Goal: Communication & Community: Ask a question

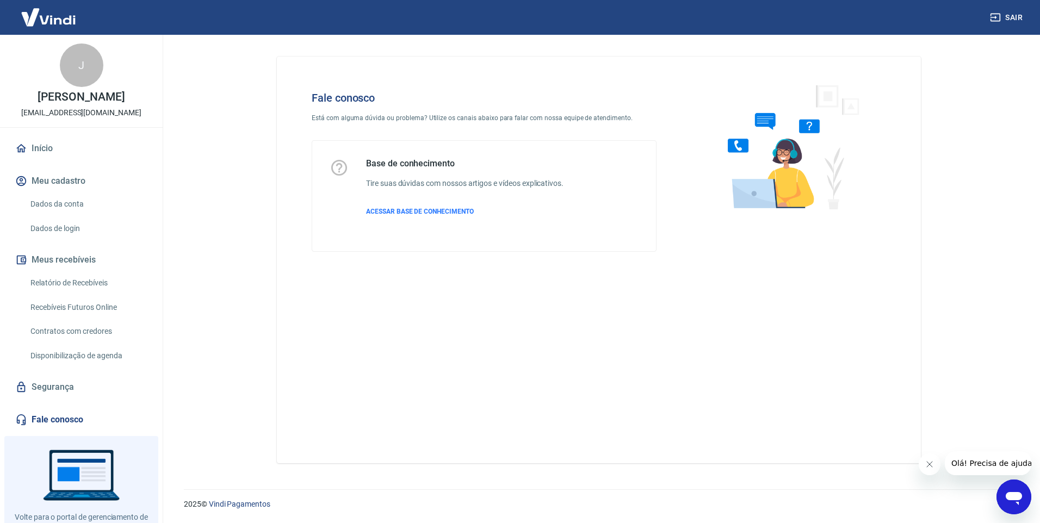
click at [1028, 502] on div "Abrir janela de mensagens" at bounding box center [1014, 497] width 33 height 33
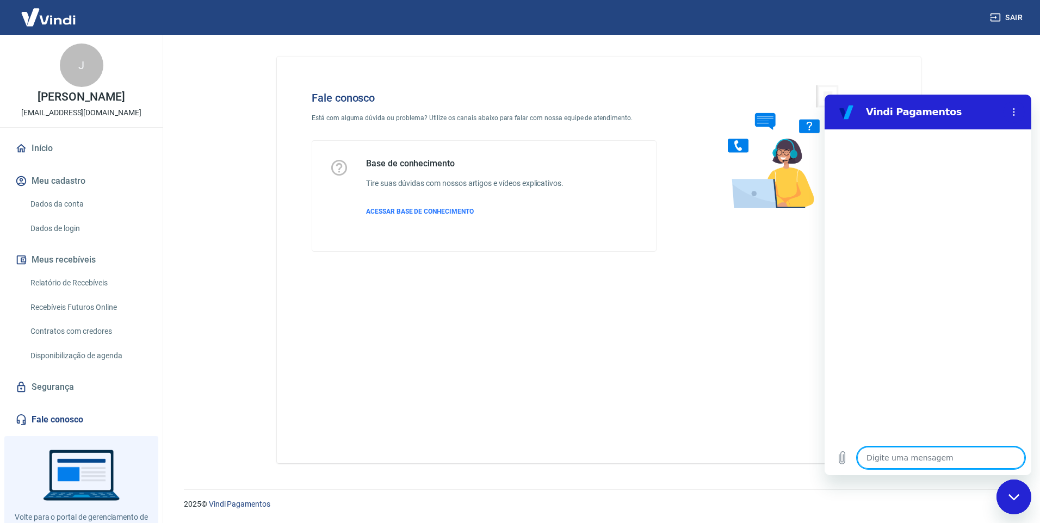
type textarea "b"
type textarea "x"
type textarea "bo"
type textarea "x"
type textarea "boa"
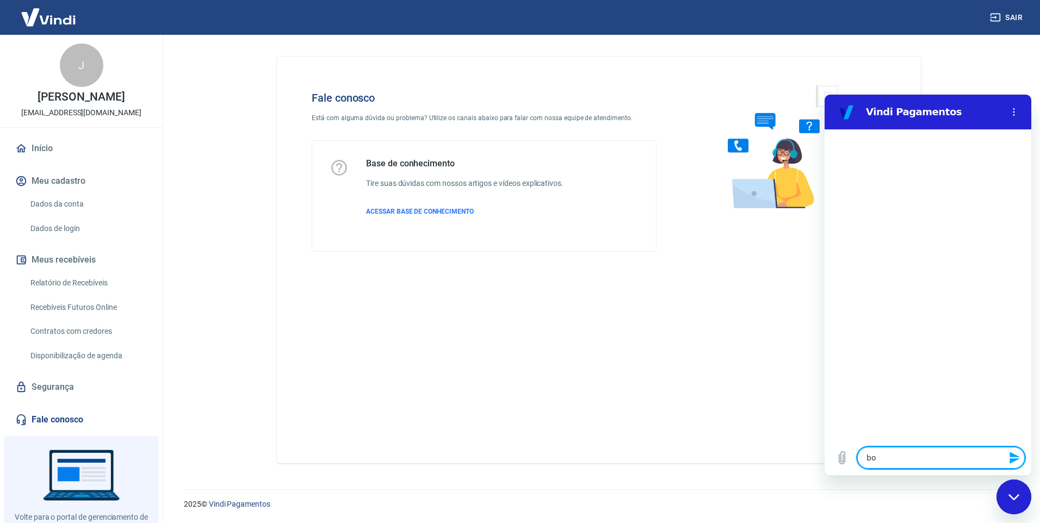
type textarea "x"
type textarea "boa"
type textarea "x"
type textarea "boa t"
type textarea "x"
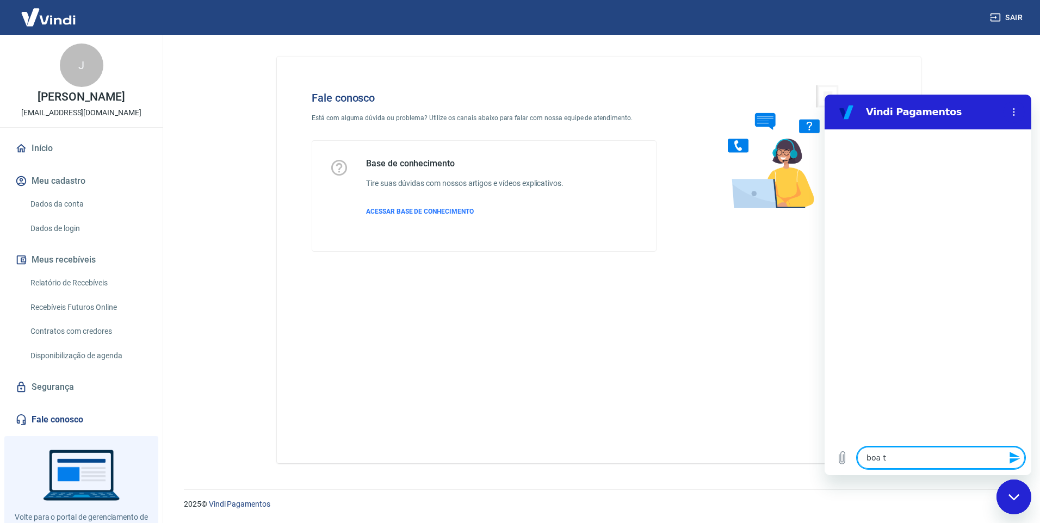
type textarea "boa ta"
type textarea "x"
type textarea "boa tar"
type textarea "x"
type textarea "boa tard"
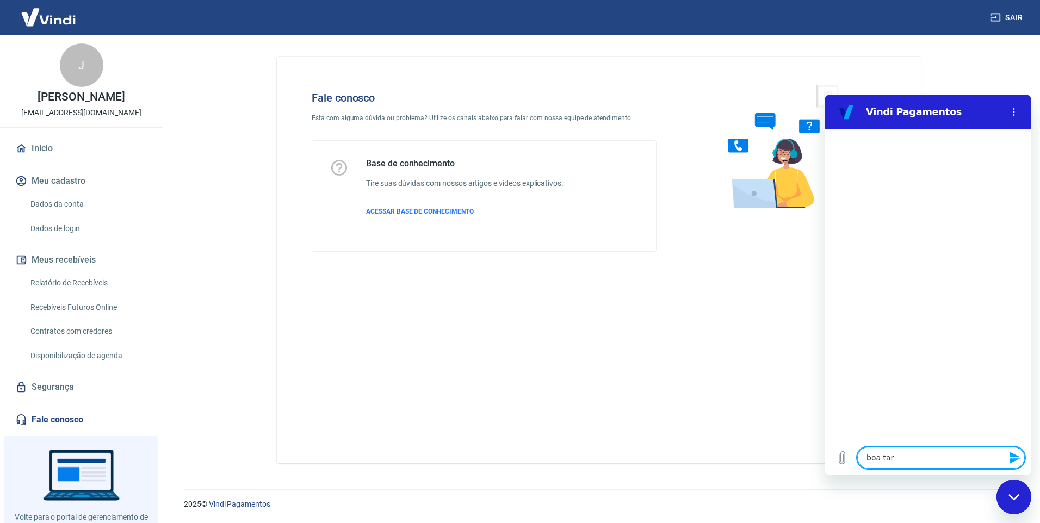
type textarea "x"
type textarea "boa tarde"
type textarea "x"
type textarea "e"
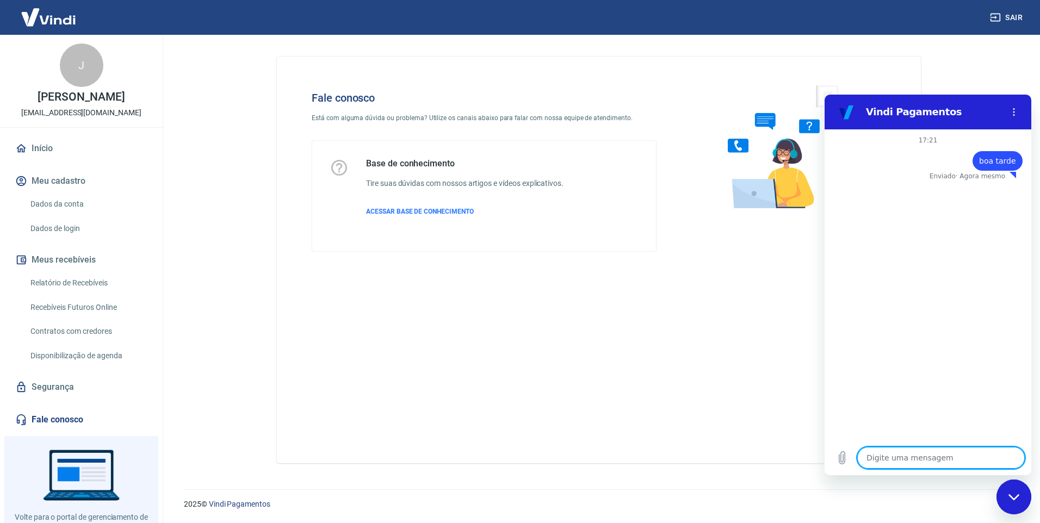
type textarea "x"
type textarea "es"
type textarea "x"
type textarea "est"
type textarea "x"
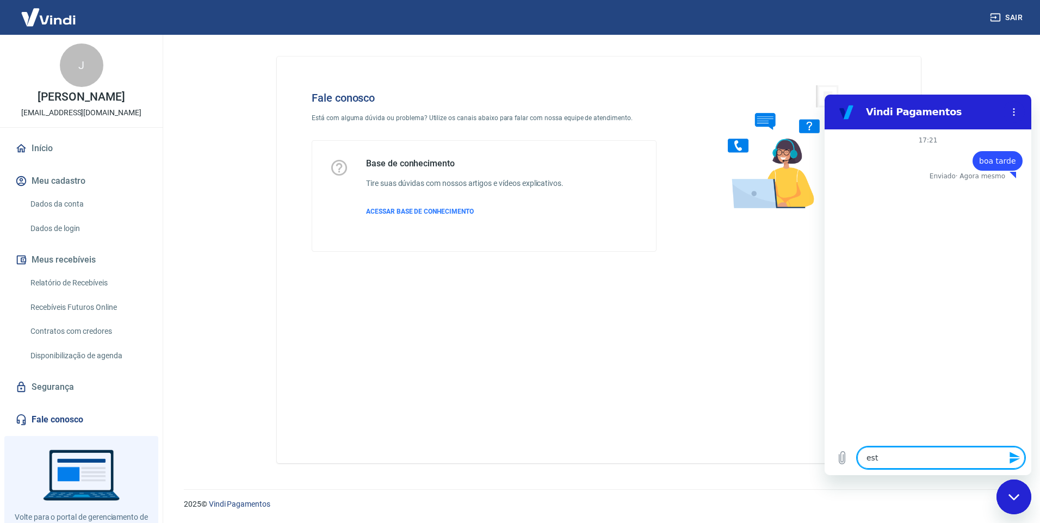
type textarea "esto"
type textarea "x"
type textarea "estou"
type textarea "x"
type textarea "estou"
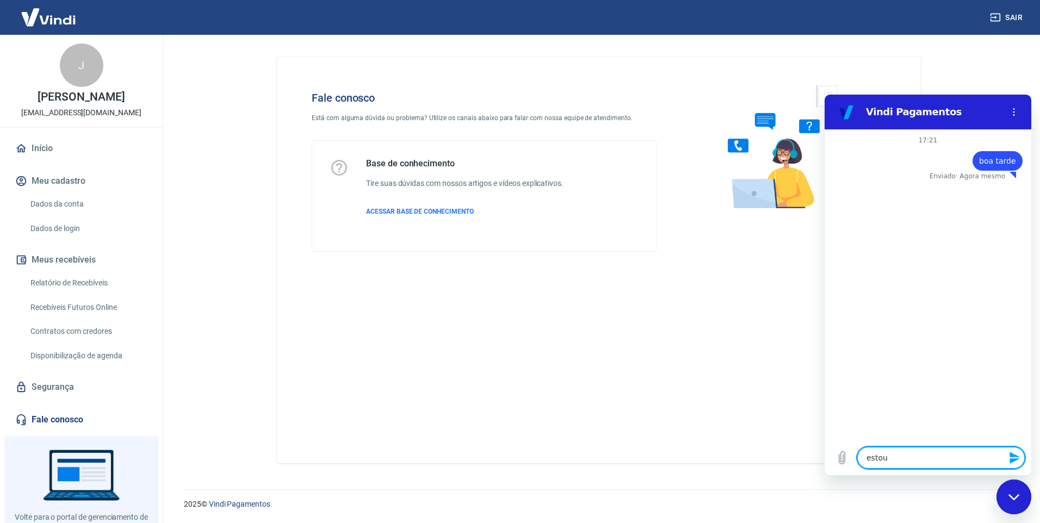
type textarea "x"
type textarea "estou c"
type textarea "x"
type textarea "estou co"
type textarea "x"
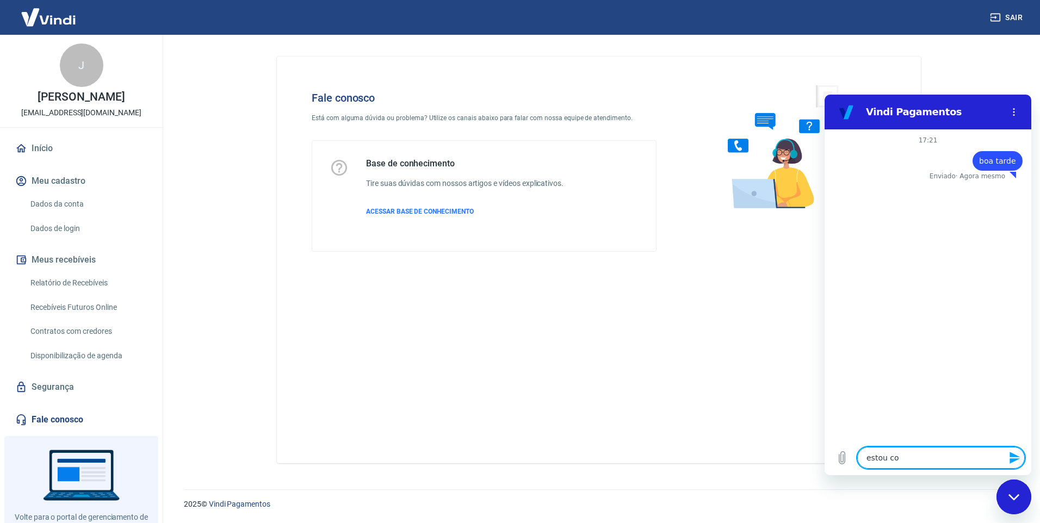
type textarea "estou com"
type textarea "x"
type textarea "estou com"
type textarea "x"
type textarea "estou com d"
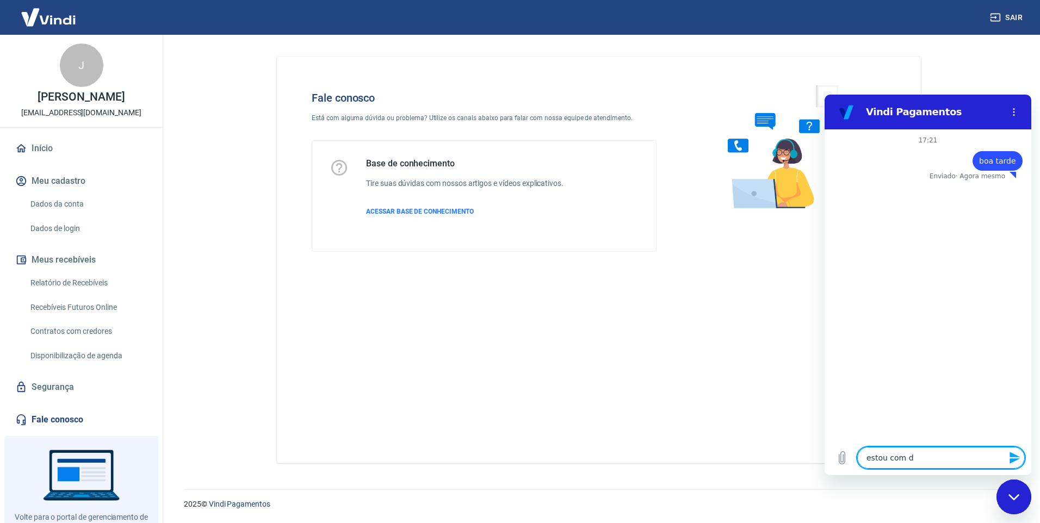
type textarea "x"
type textarea "estou com do"
type textarea "x"
type textarea "estou com doi"
type textarea "x"
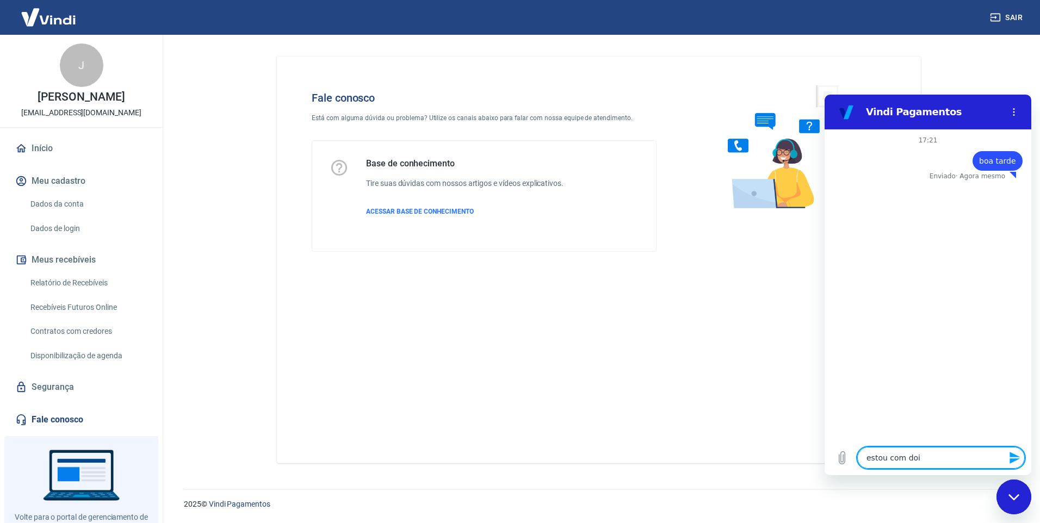
type textarea "estou com dois"
type textarea "x"
type textarea "estou com dois"
type textarea "x"
type textarea "estou com dois r"
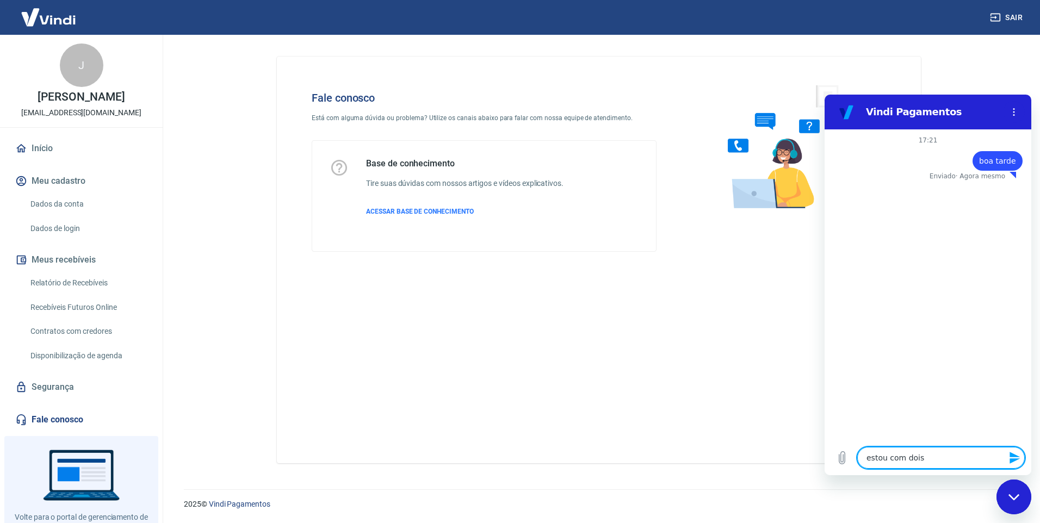
type textarea "x"
type textarea "estou com dois re"
type textarea "x"
type textarea "estou com dois rep"
type textarea "x"
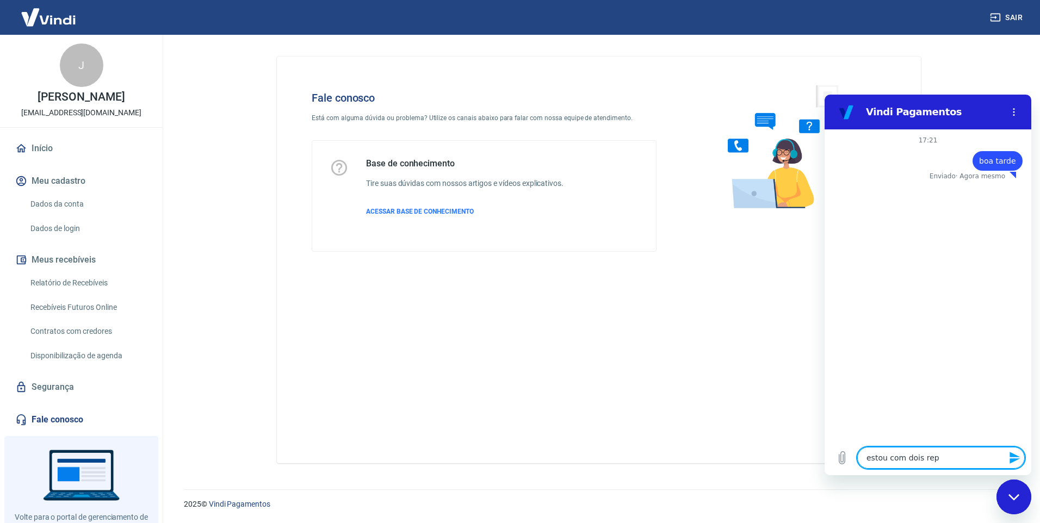
type textarea "estou com dois repa"
type textarea "x"
type textarea "estou com dois repas"
type textarea "x"
type textarea "estou com dois repass"
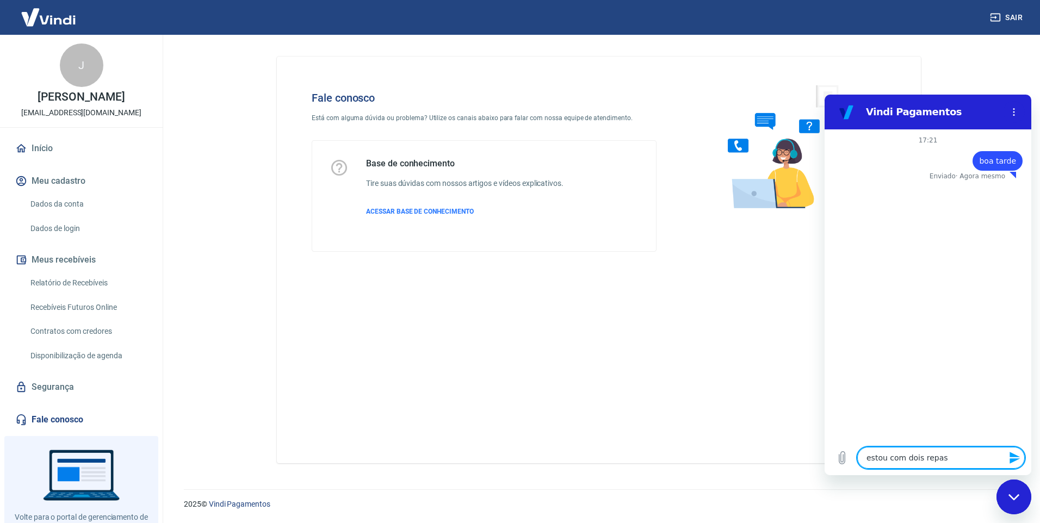
type textarea "x"
type textarea "estou com dois repasse"
type textarea "x"
type textarea "estou com dois repasses"
type textarea "x"
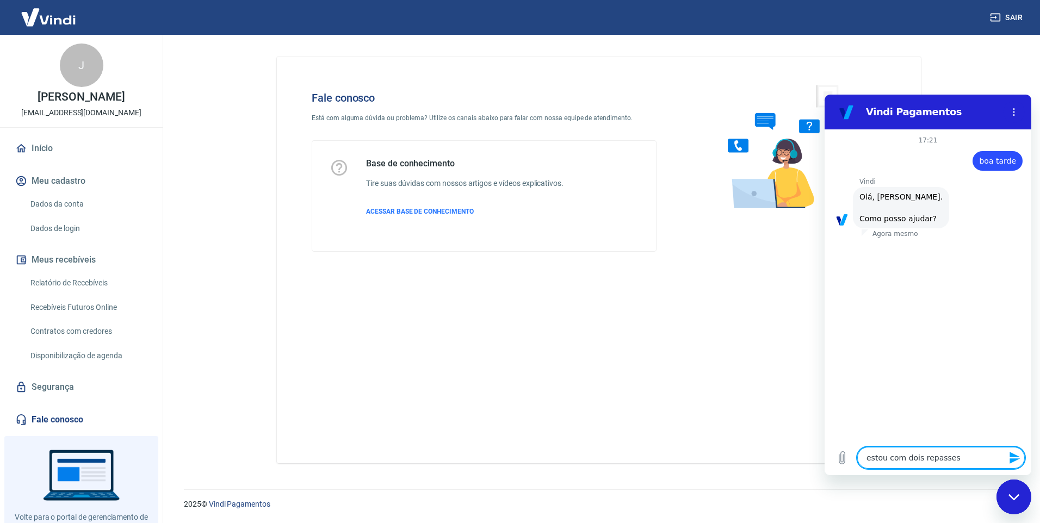
type textarea "estou com dois repasses"
type textarea "x"
type textarea "estou com dois repasses e"
type textarea "x"
type textarea "estou com dois repasses e"
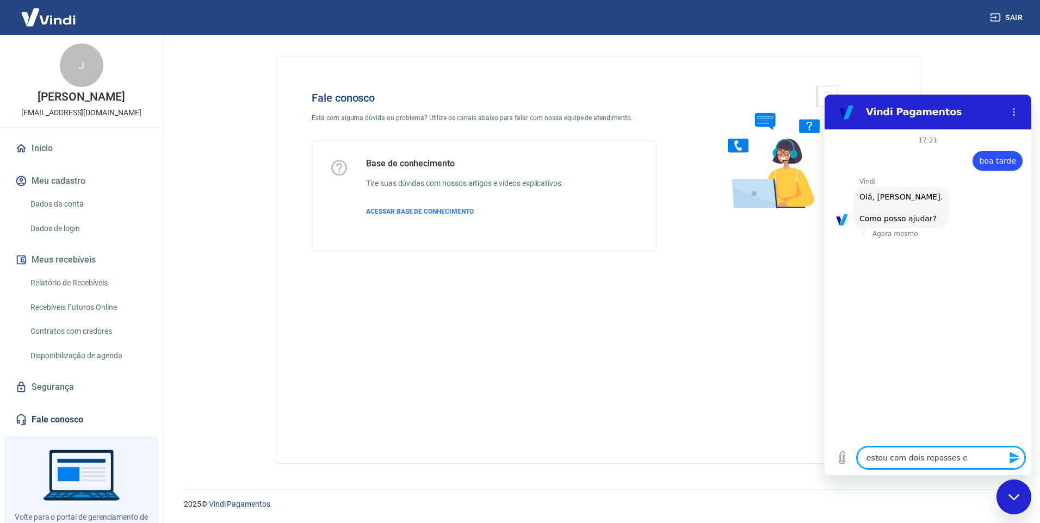
type textarea "x"
type textarea "estou com dois repasses e n"
type textarea "x"
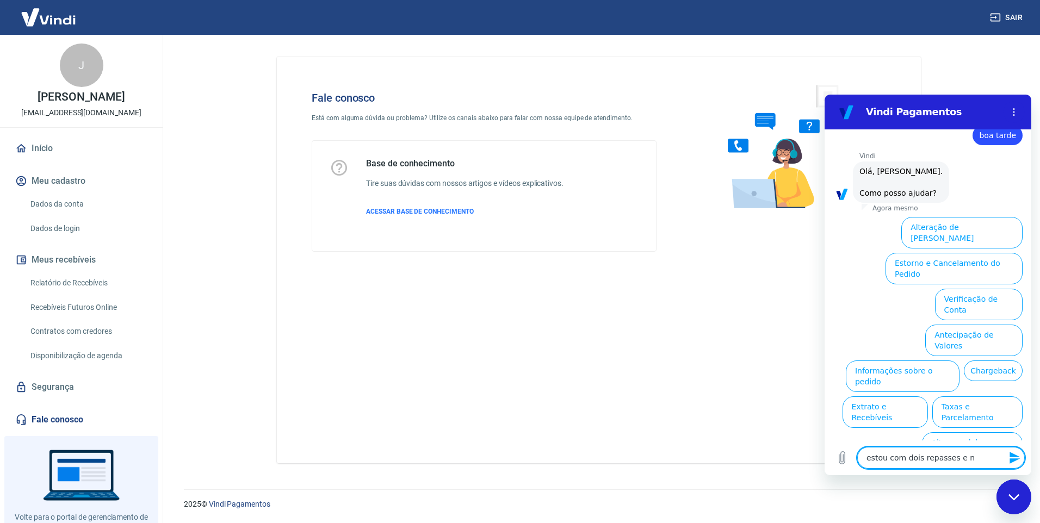
type textarea "estou com dois repasses e n~ç"
type textarea "x"
type textarea "estou com dois repasses e n~ça"
type textarea "x"
type textarea "estou com dois repasses e n~ç"
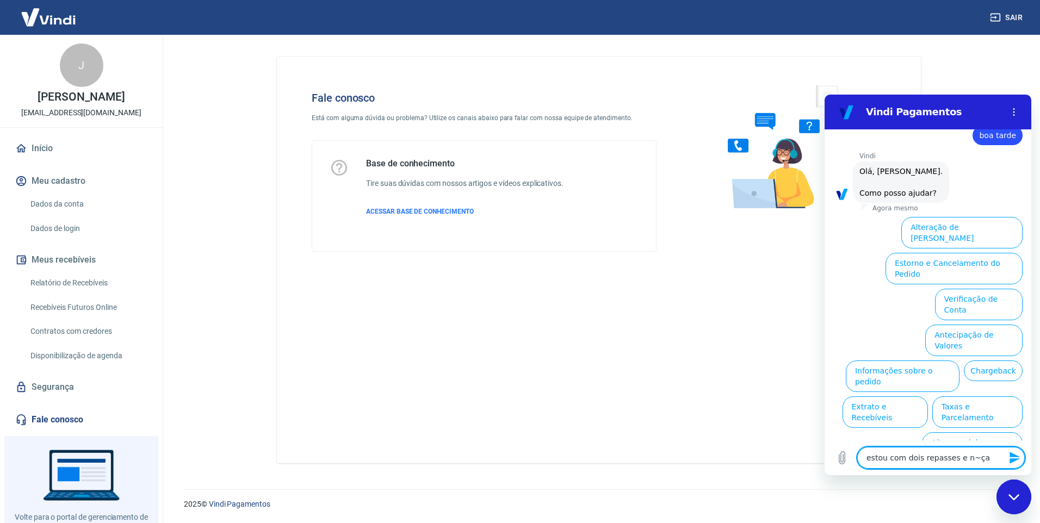
type textarea "x"
type textarea "estou com dois repasses e n~ç"
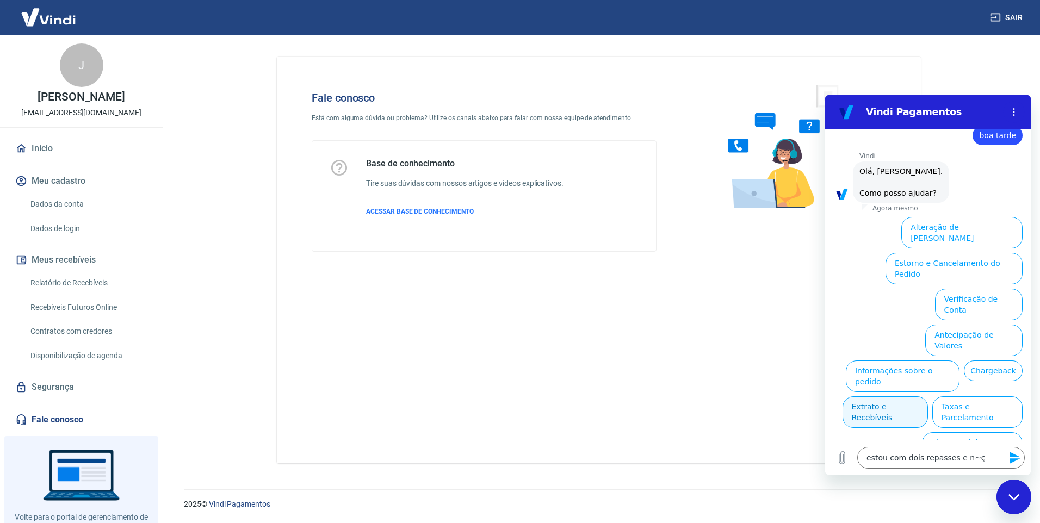
click at [928, 397] on button "Extrato e Recebíveis" at bounding box center [885, 413] width 85 height 32
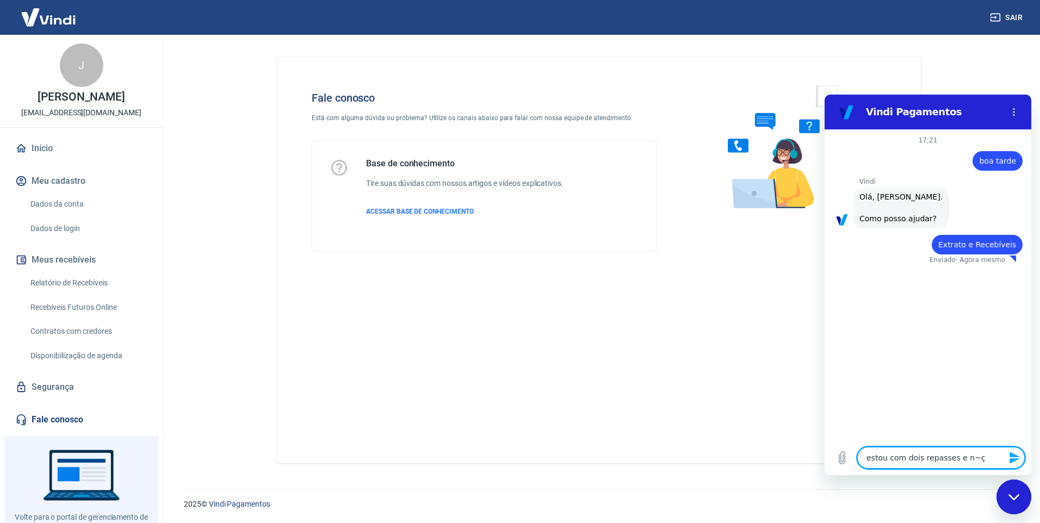
drag, startPoint x: 976, startPoint y: 460, endPoint x: 410, endPoint y: 373, distance: 572.8
click at [825, 373] on html "Vindi Pagamentos 17:21 diz: boa tarde Enviado · Agora mesmo [PERSON_NAME] diz: …" at bounding box center [928, 285] width 207 height 381
type textarea "x"
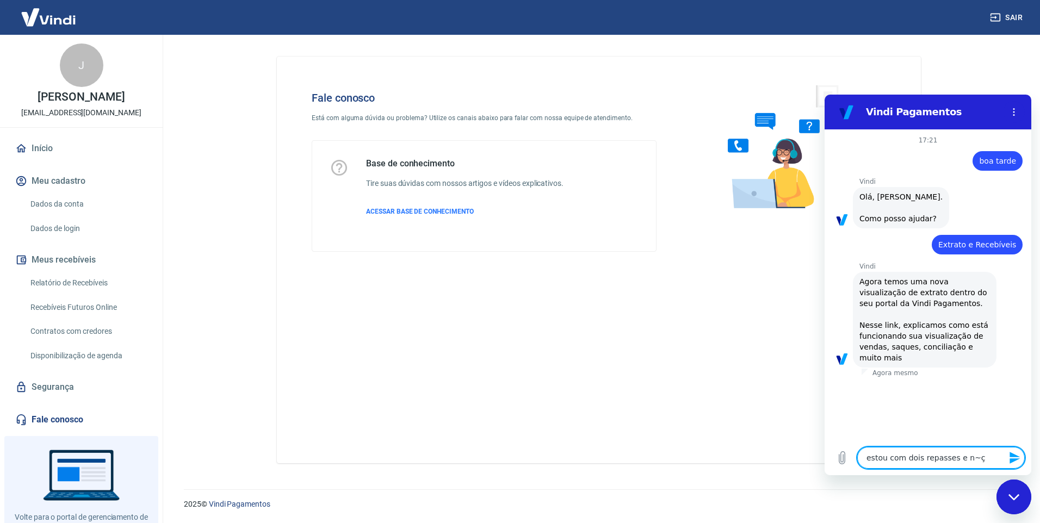
type textarea "estou com dois repasses e n~"
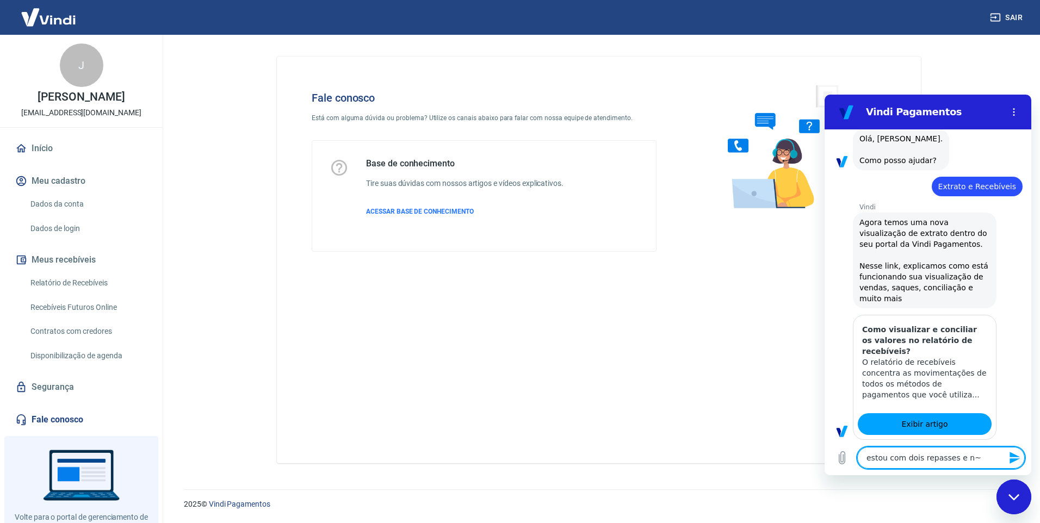
type textarea "x"
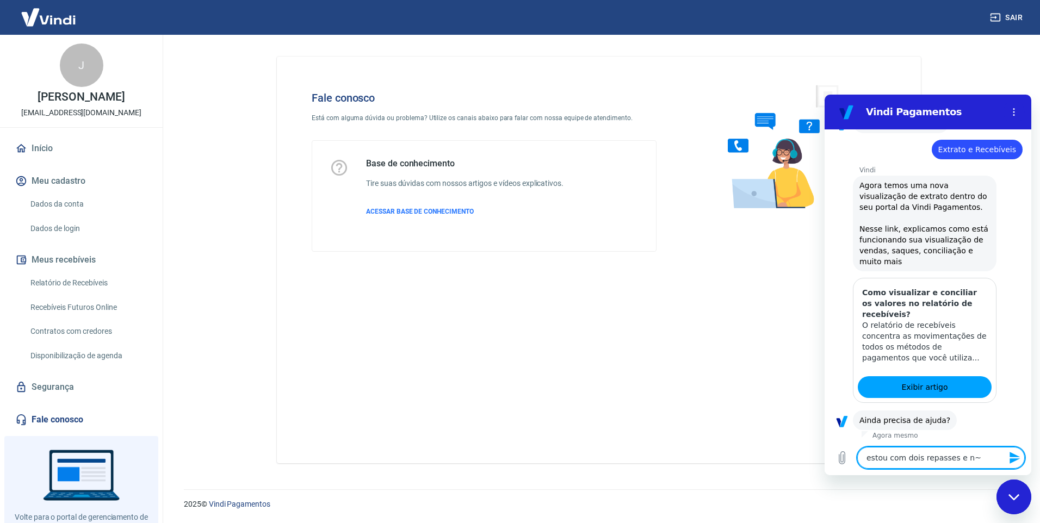
scroll to position [122, 0]
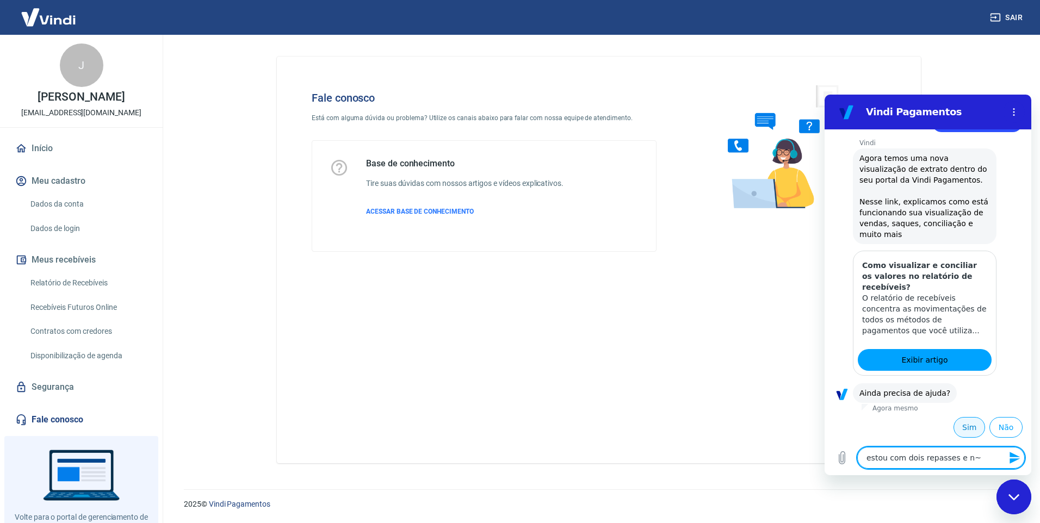
type textarea "estou com dois repasses e n~"
click at [971, 429] on button "Sim" at bounding box center [970, 427] width 32 height 21
type textarea "x"
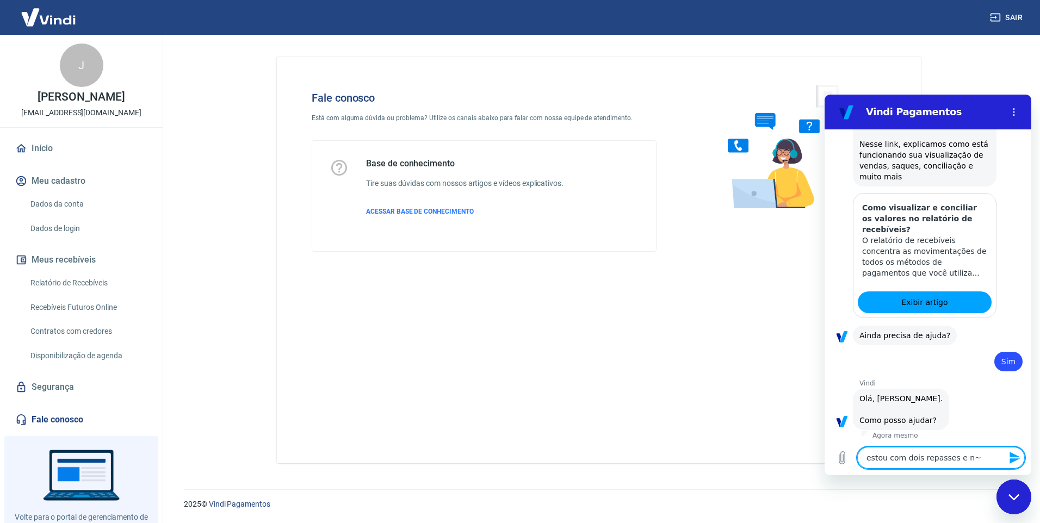
drag, startPoint x: 927, startPoint y: 456, endPoint x: 618, endPoint y: 416, distance: 311.0
click at [825, 416] on html "Vindi Pagamentos 17:21 diz: boa tarde Enviado · Agora mesmo [PERSON_NAME] diz: …" at bounding box center [928, 285] width 207 height 381
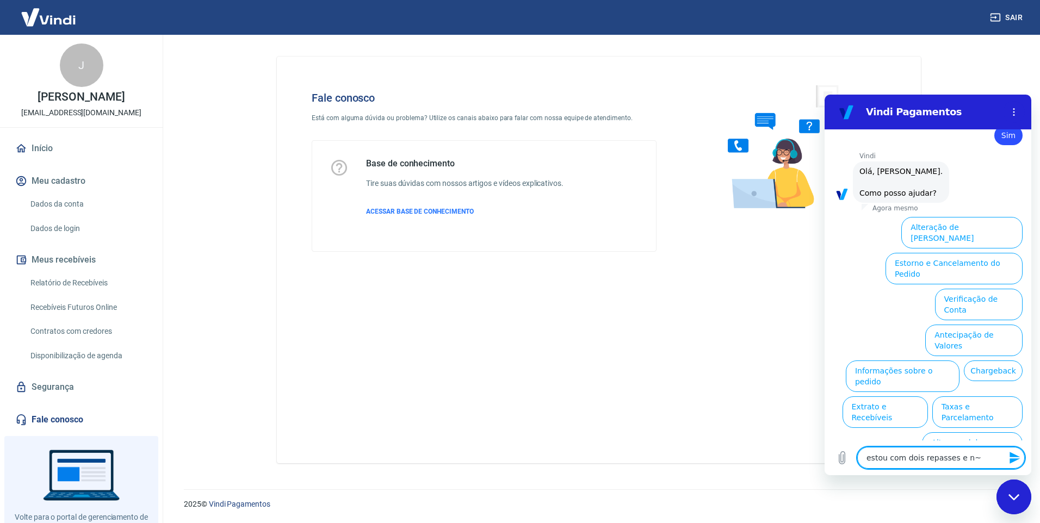
type textarea "x"
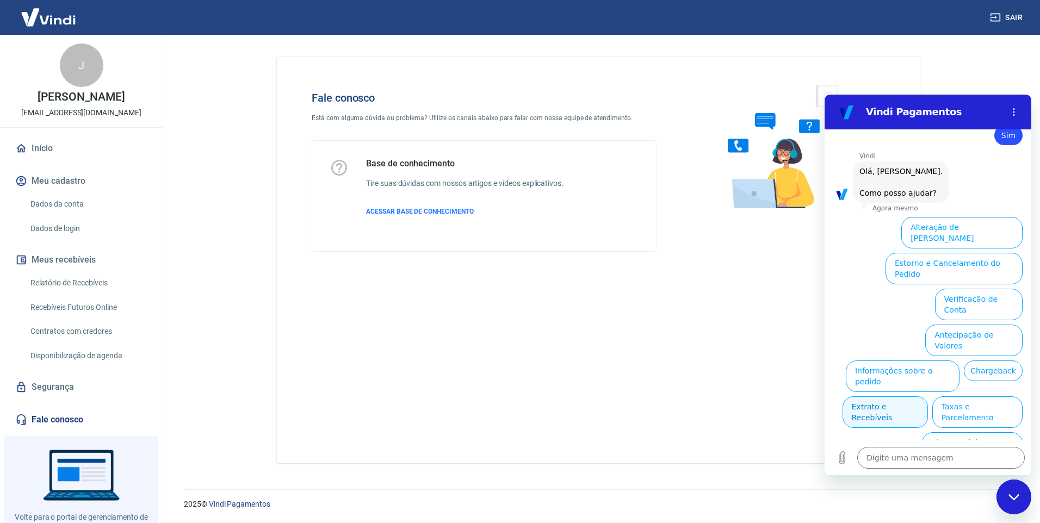
click at [928, 397] on button "Extrato e Recebíveis" at bounding box center [885, 413] width 85 height 32
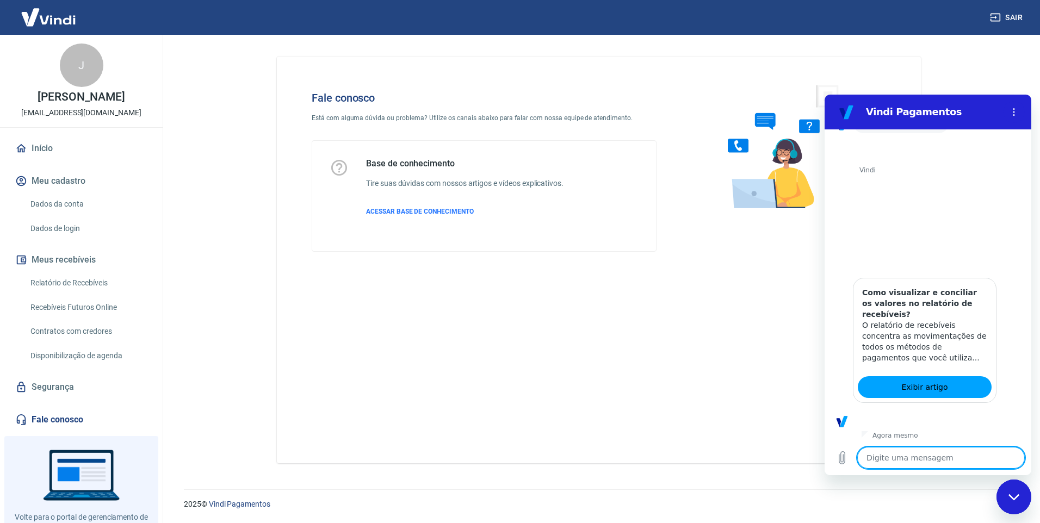
scroll to position [503, 0]
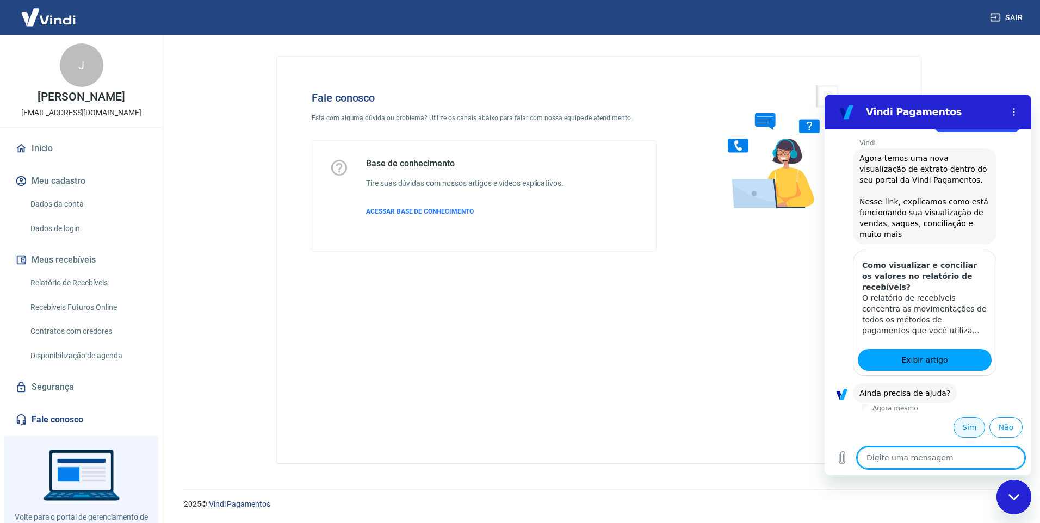
click at [959, 429] on button "Sim" at bounding box center [970, 427] width 32 height 21
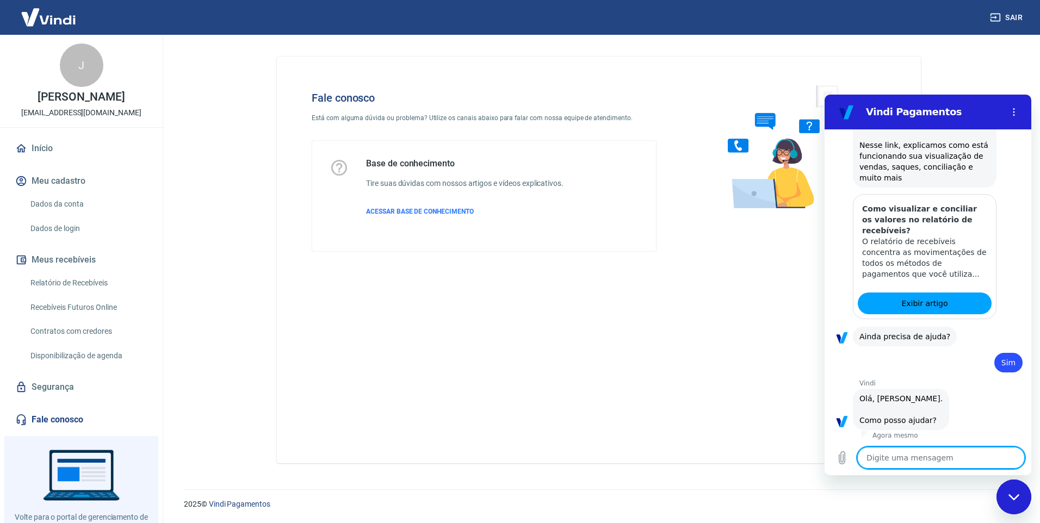
scroll to position [787, 0]
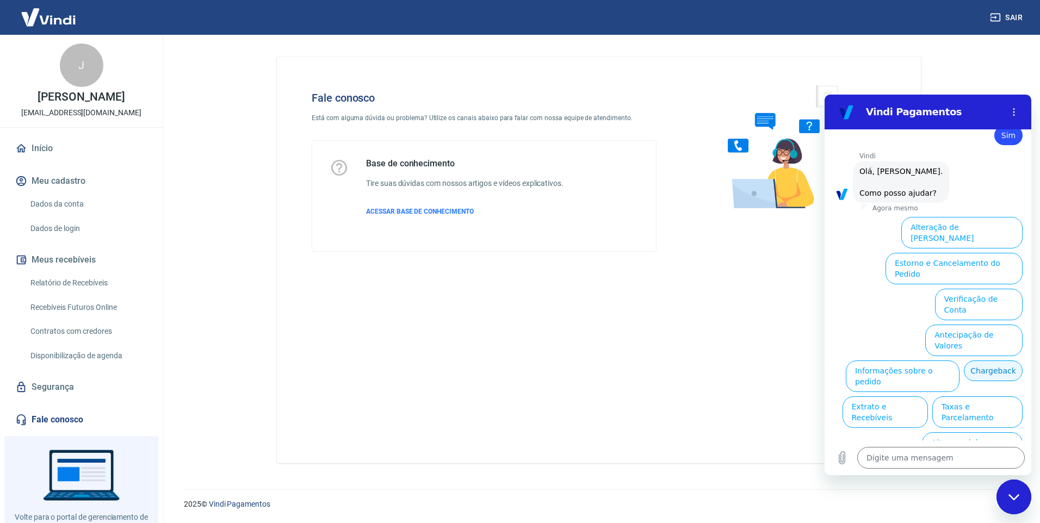
click at [964, 361] on button "Chargeback" at bounding box center [993, 371] width 59 height 21
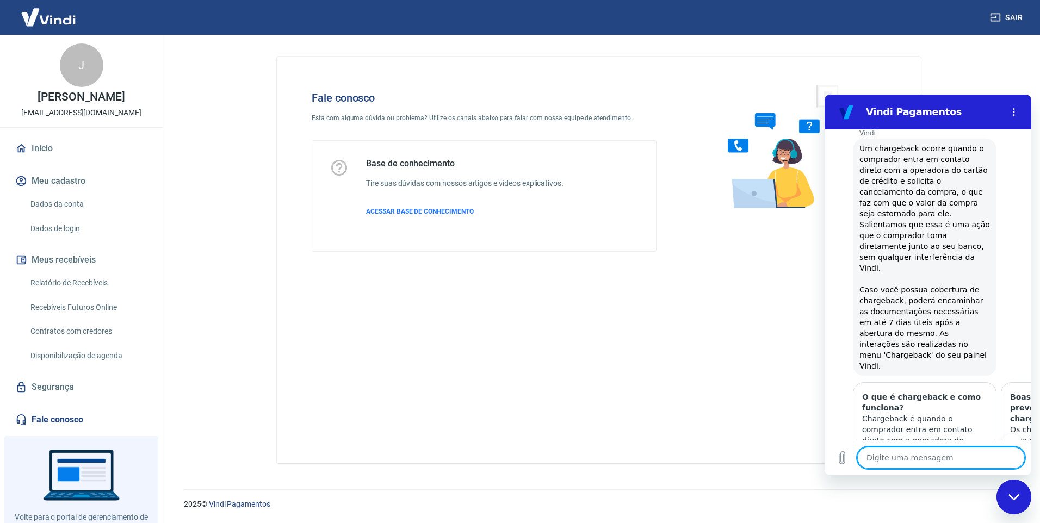
scroll to position [1111, 0]
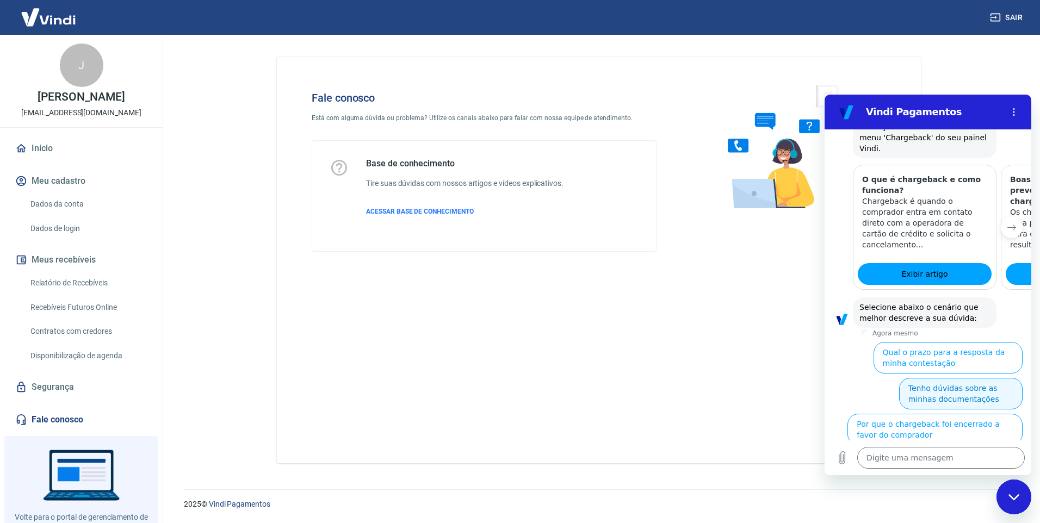
click at [956, 378] on button "Tenho dúvidas sobre as minhas documentações" at bounding box center [960, 394] width 123 height 32
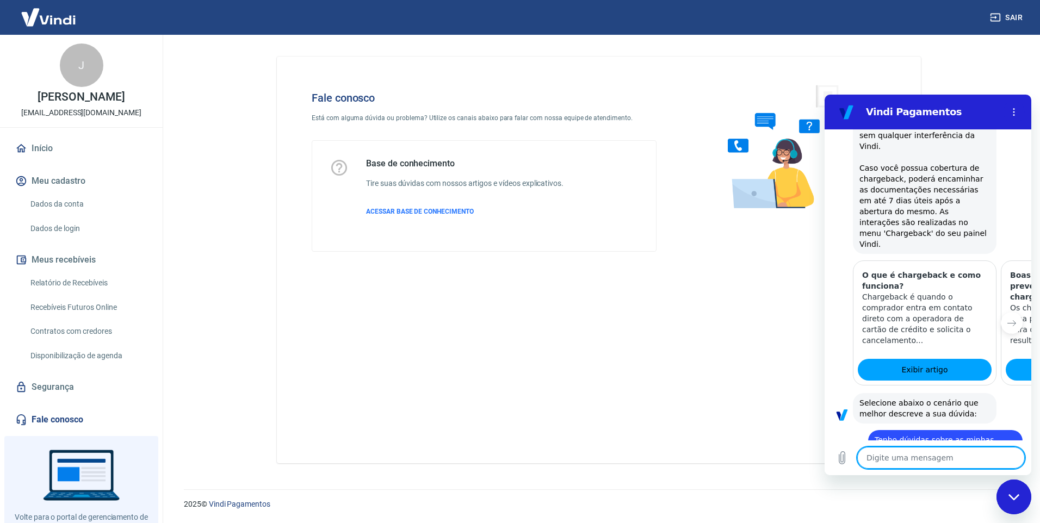
type textarea "x"
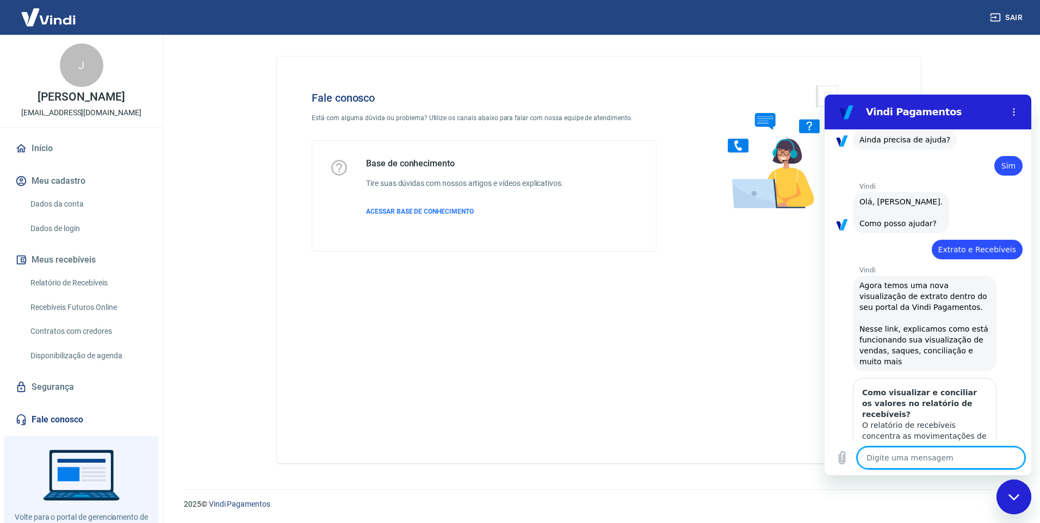
scroll to position [539, 0]
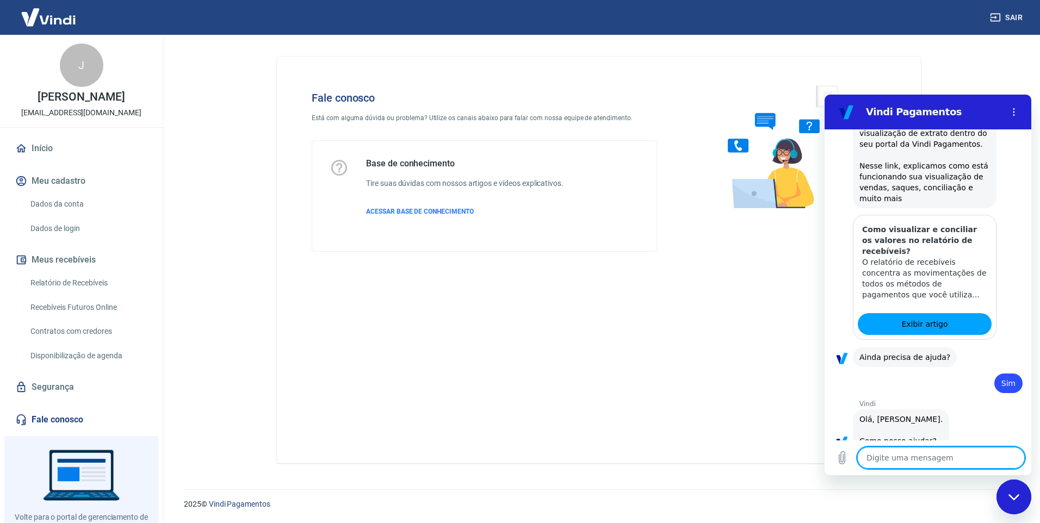
type textarea "o"
type textarea "x"
type textarea "a"
type textarea "x"
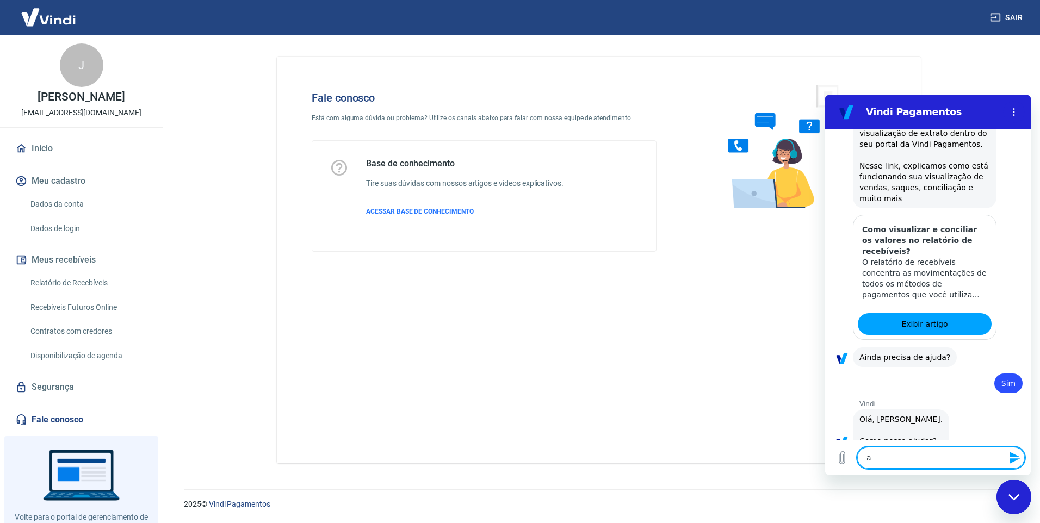
type textarea "at"
type textarea "x"
type textarea "ate"
type textarea "x"
type textarea "aten"
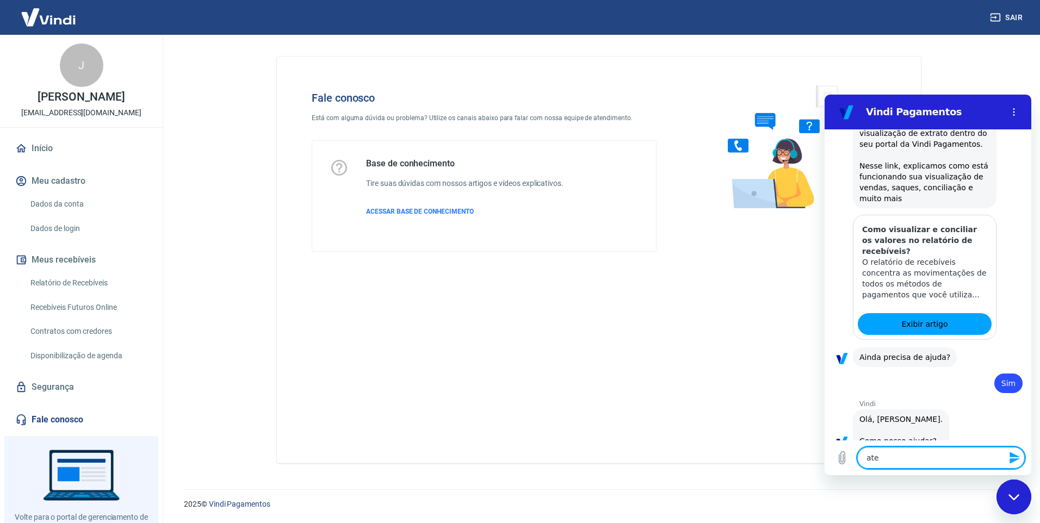
type textarea "x"
type textarea "atend"
type textarea "x"
type textarea "atendi"
type textarea "x"
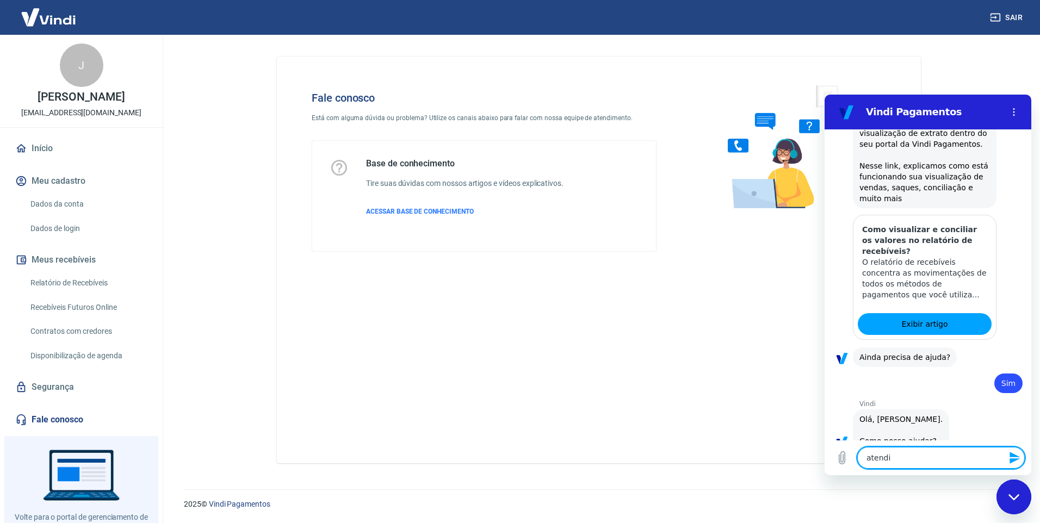
type textarea "atendim"
type textarea "x"
type textarea "atendime"
type textarea "x"
type textarea "atendimen"
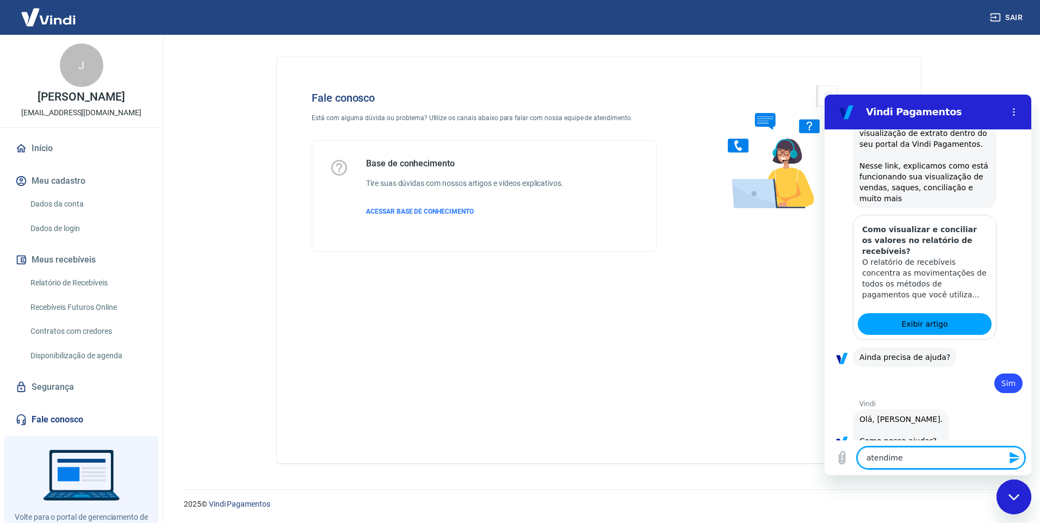
type textarea "x"
type textarea "atendiment"
type textarea "x"
type textarea "atendimento"
type textarea "x"
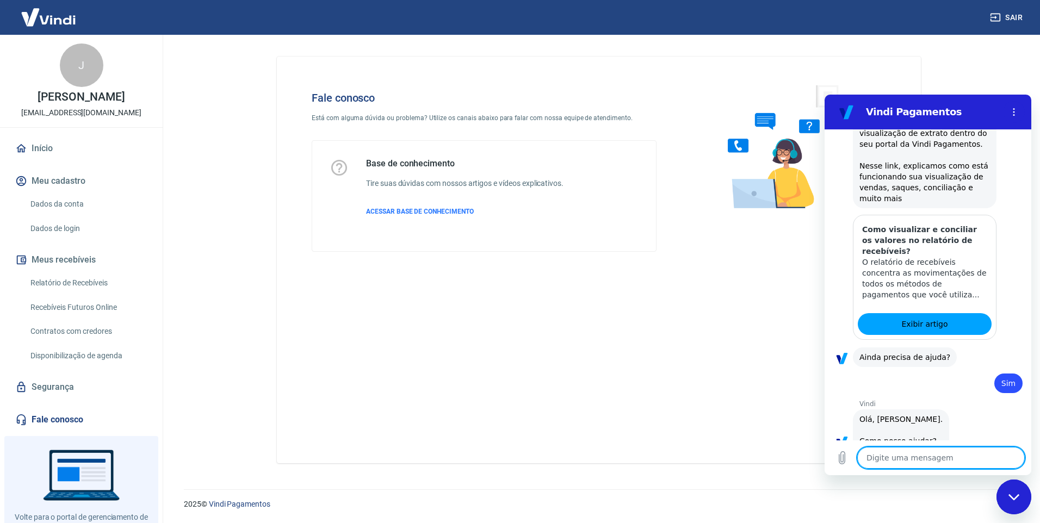
type textarea "x"
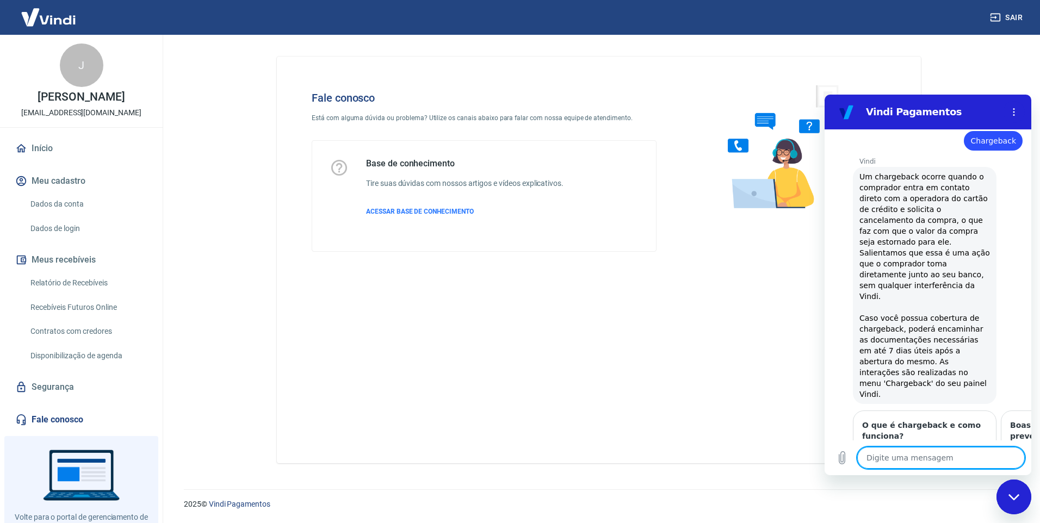
scroll to position [1146, 0]
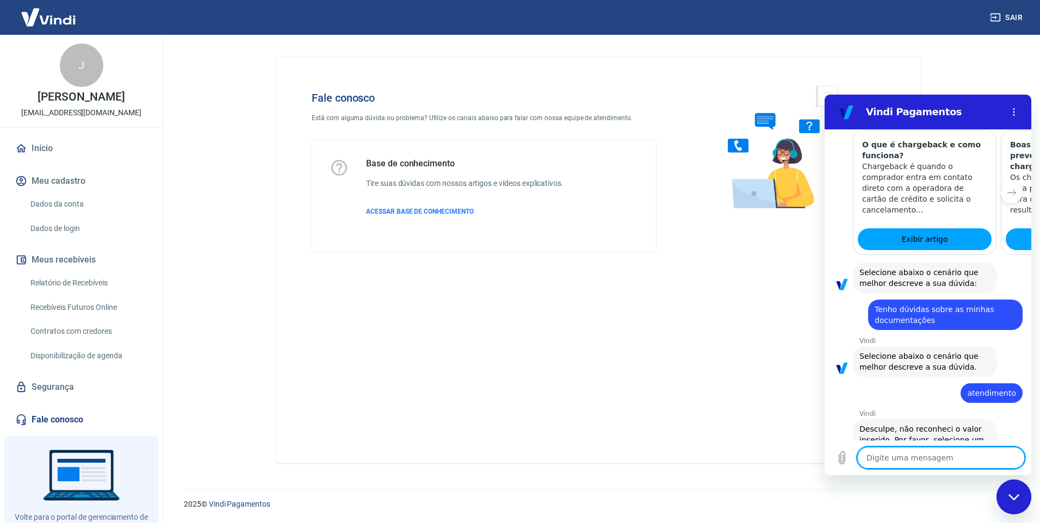
type textarea "a"
type textarea "x"
type textarea "f"
type textarea "x"
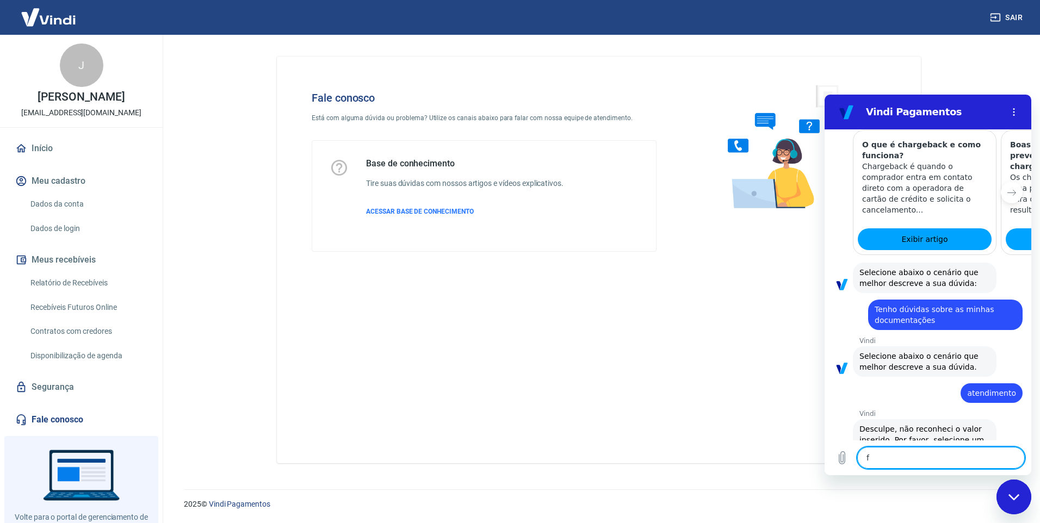
type textarea "fa"
type textarea "x"
type textarea "fal"
type textarea "x"
type textarea "fala"
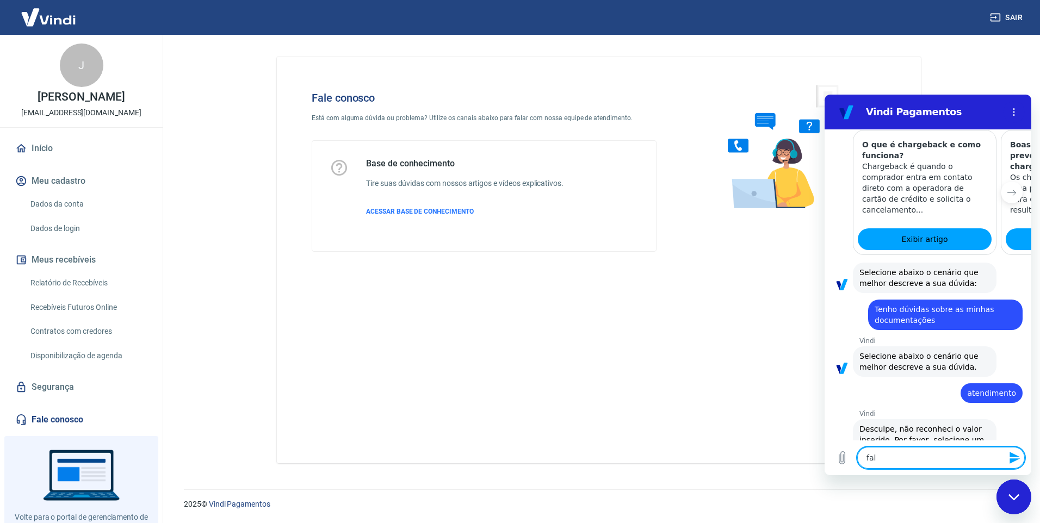
type textarea "x"
type textarea "falar"
type textarea "x"
type textarea "falar"
type textarea "x"
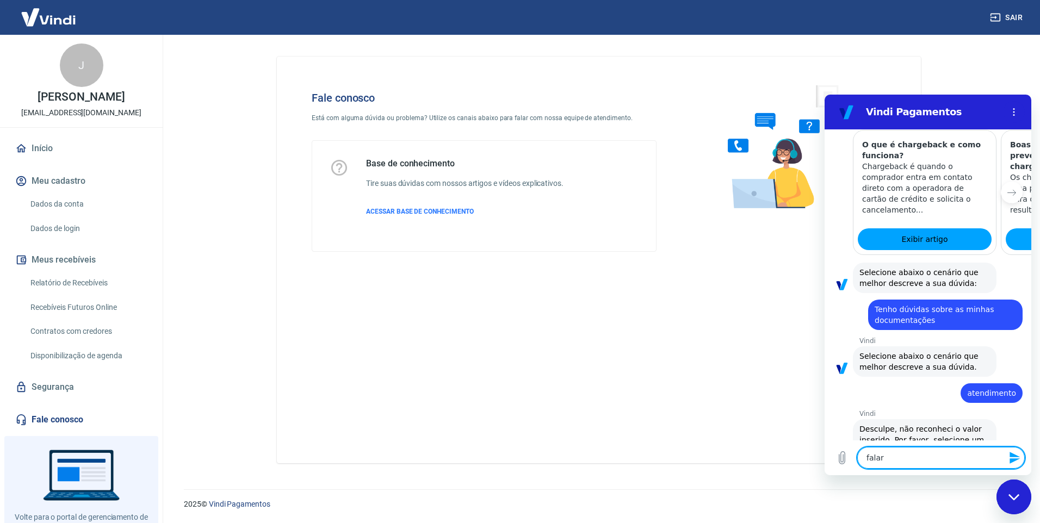
type textarea "falar c"
type textarea "x"
type textarea "falar co"
type textarea "x"
type textarea "falar com"
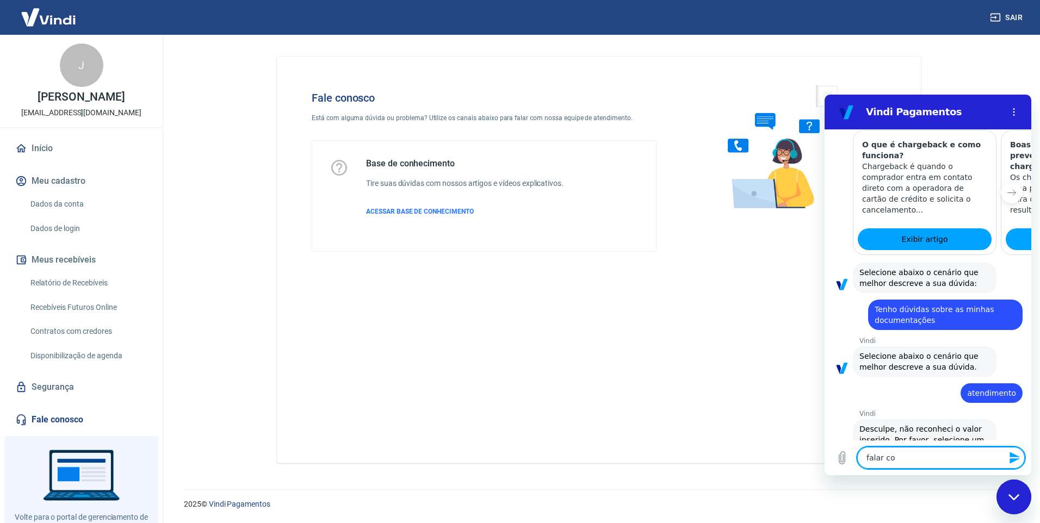
type textarea "x"
type textarea "falar com"
type textarea "x"
type textarea "falar com a"
type textarea "x"
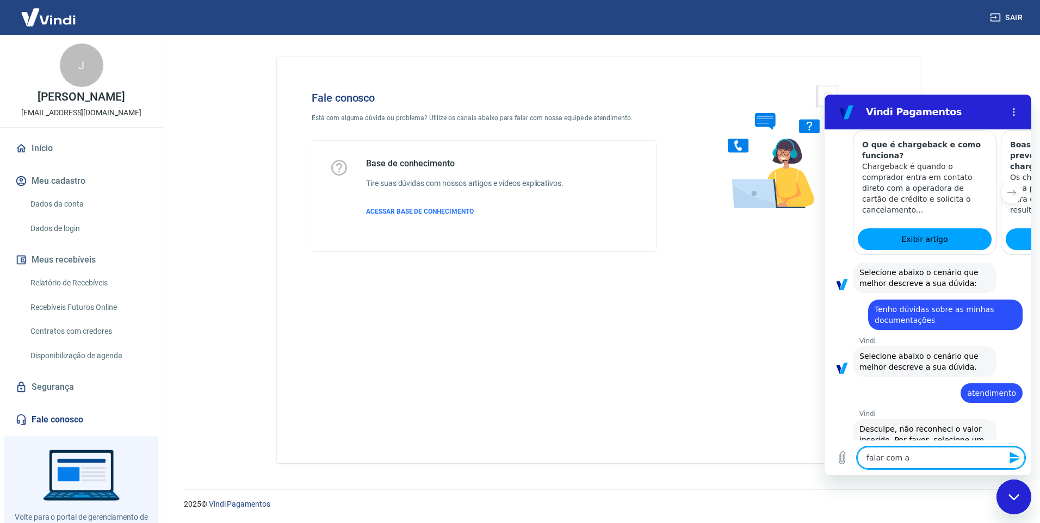
type textarea "falar com at"
type textarea "x"
type textarea "falar com ate"
type textarea "x"
type textarea "falar com [GEOGRAPHIC_DATA]"
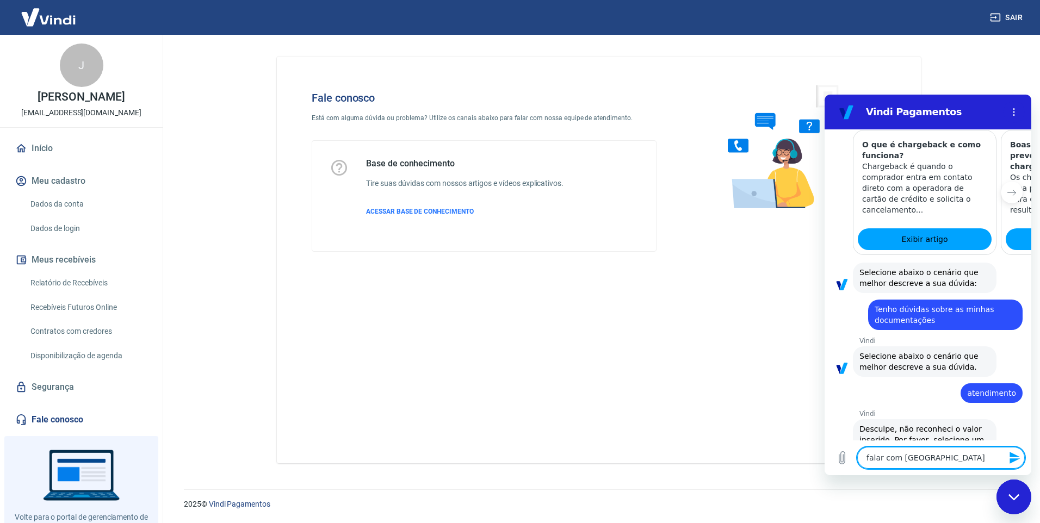
type textarea "x"
type textarea "falar com atend"
type textarea "x"
type textarea "falar com atende"
type textarea "x"
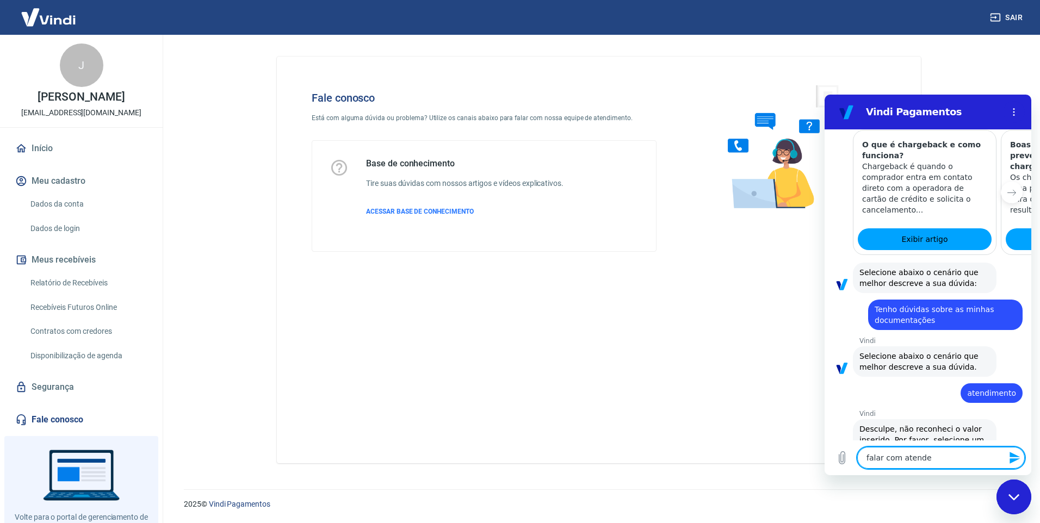
type textarea "falar com atendet"
type textarea "x"
type textarea "falar com atendetn"
type textarea "x"
type textarea "falar com atendet"
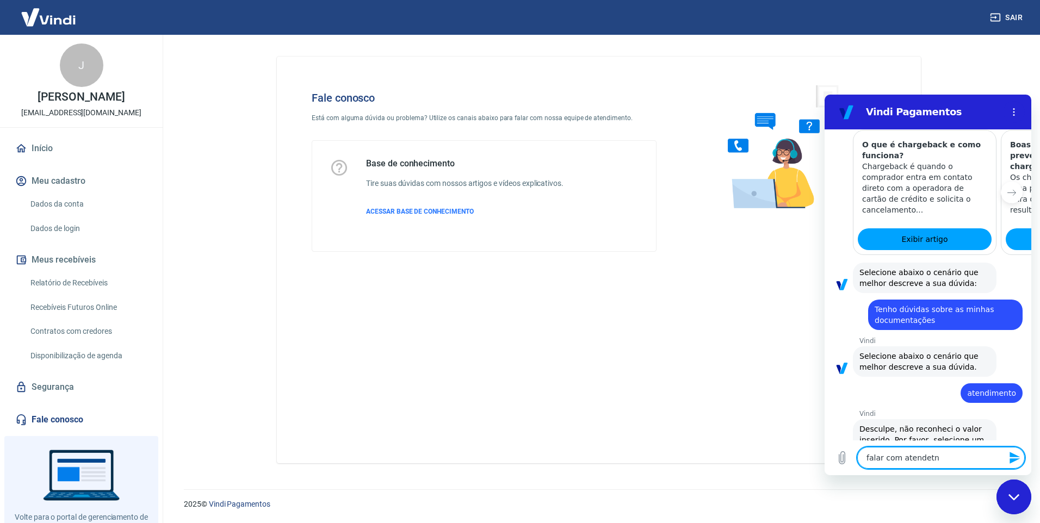
type textarea "x"
type textarea "falar com atende"
type textarea "x"
type textarea "falar com atenden"
type textarea "x"
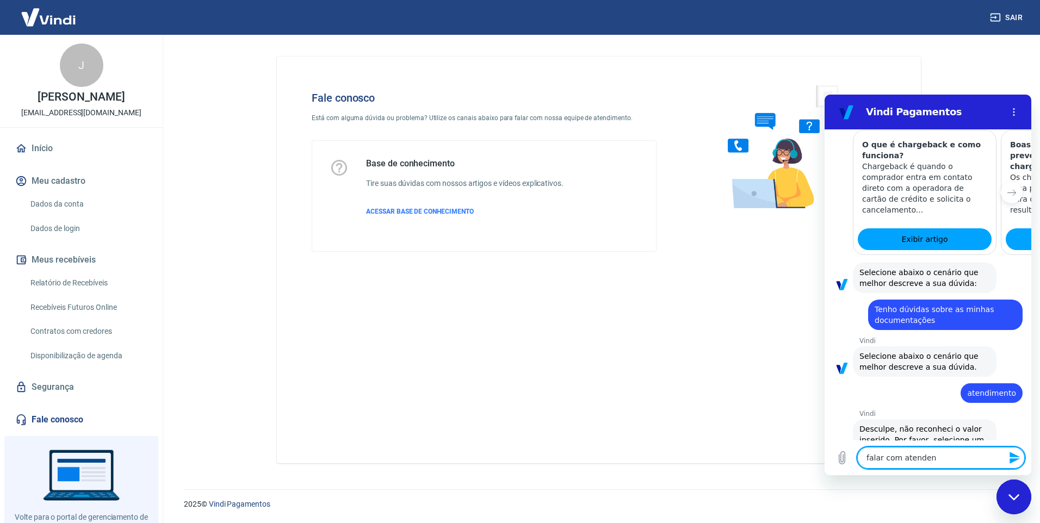
type textarea "falar com atendent"
type textarea "x"
type textarea "falar com atendente"
type textarea "x"
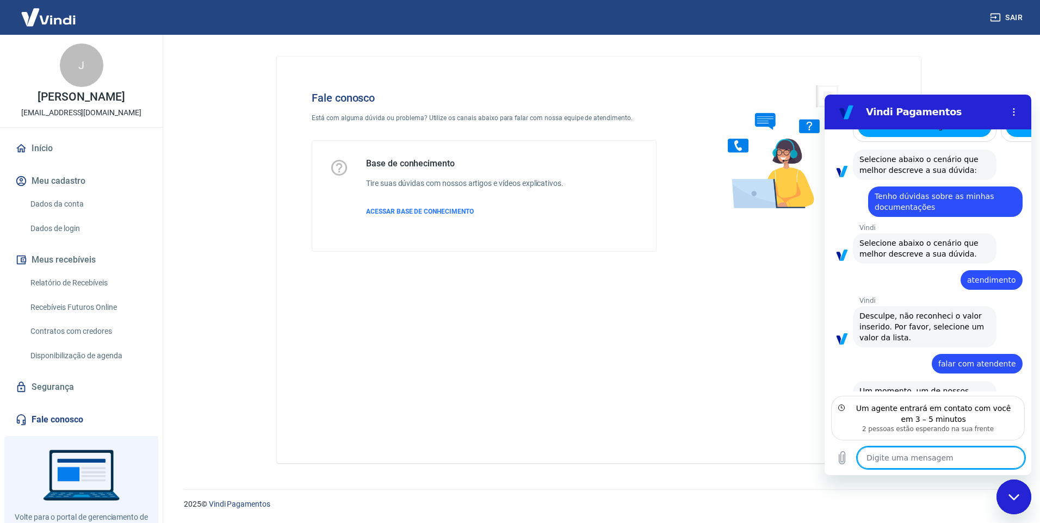
scroll to position [1248, 0]
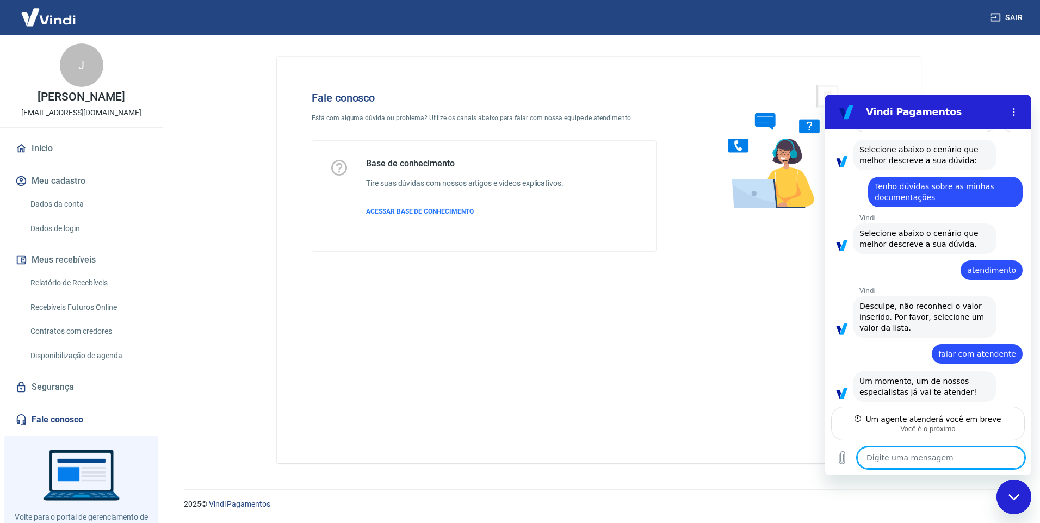
type textarea "x"
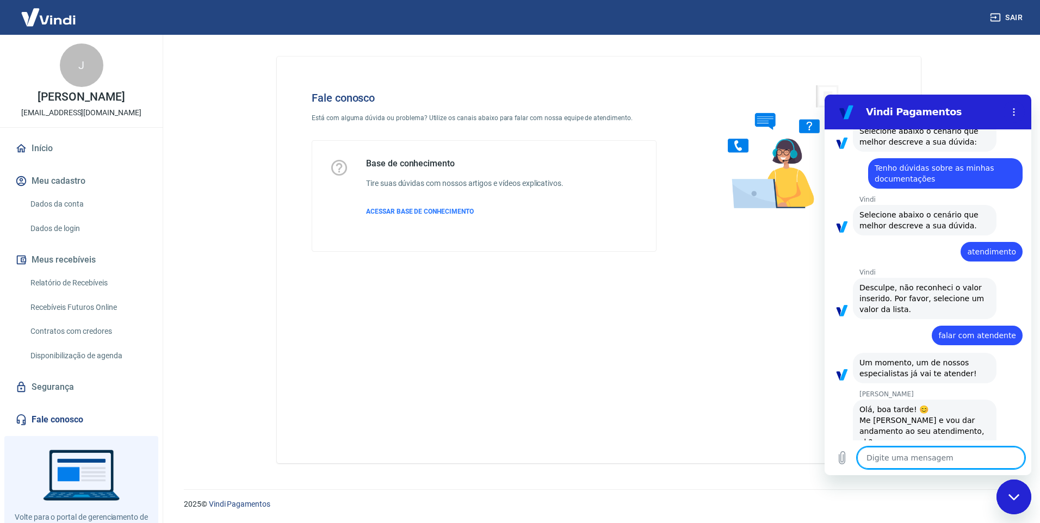
scroll to position [1290, 0]
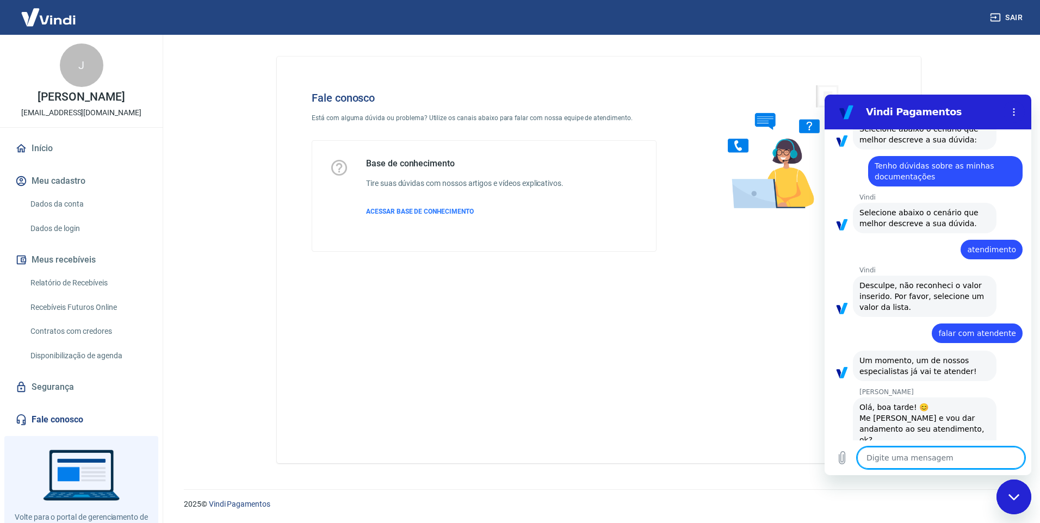
type textarea "o"
type textarea "x"
type textarea "oi"
type textarea "x"
type textarea "oi"
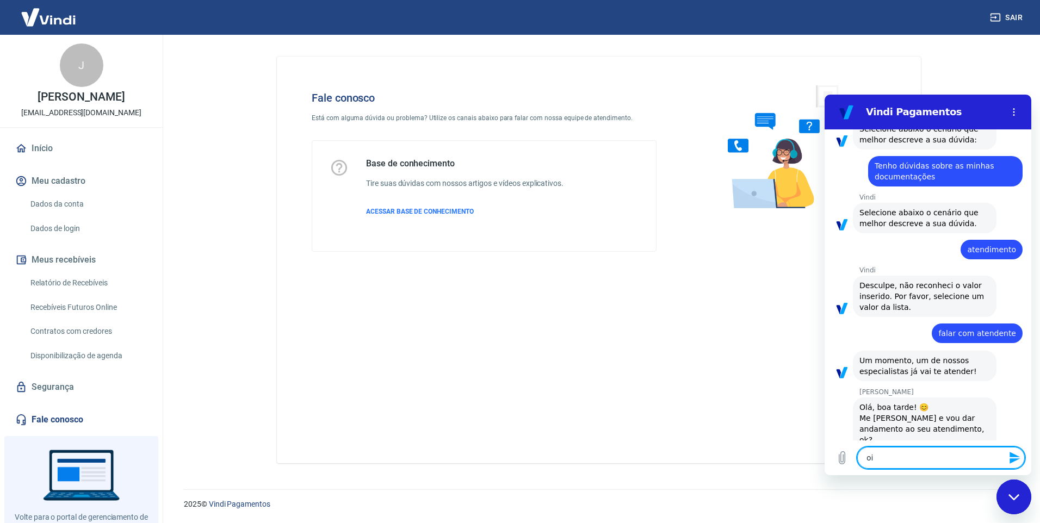
type textarea "x"
type textarea "oi N"
type textarea "x"
type textarea "oi Na"
type textarea "x"
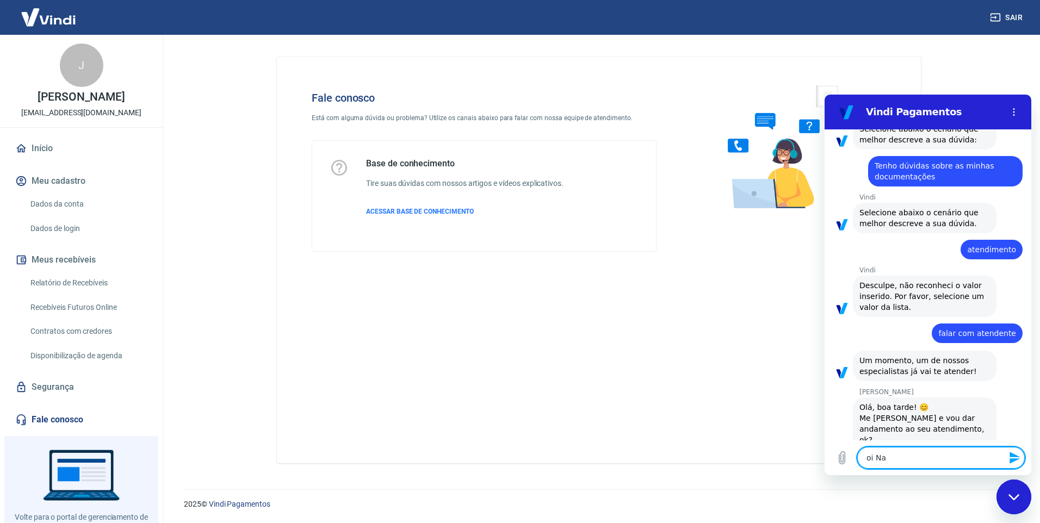
type textarea "oi N"
type textarea "x"
type textarea "oi"
type textarea "x"
type textarea "oi A"
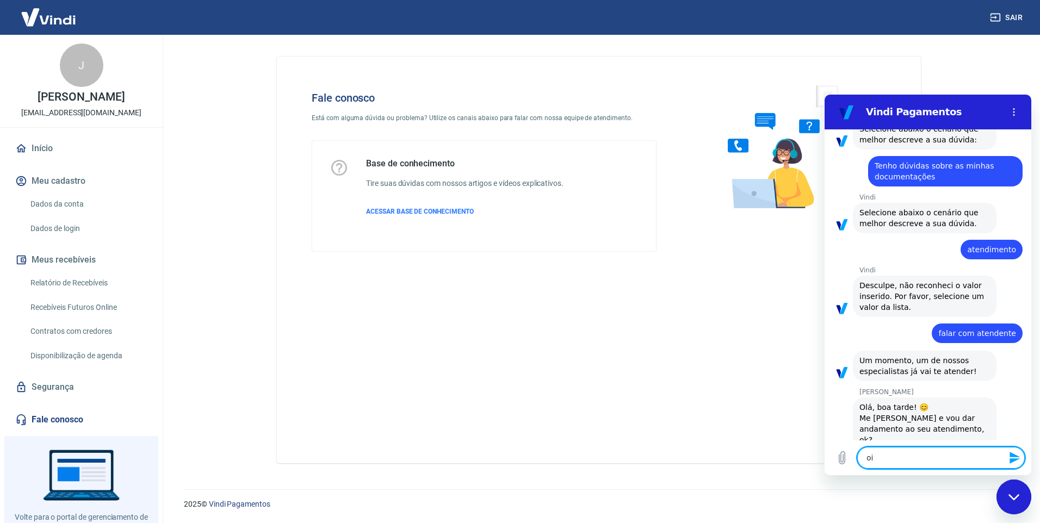
type textarea "x"
type textarea "oi AN"
type textarea "x"
type textarea "oi A"
type textarea "x"
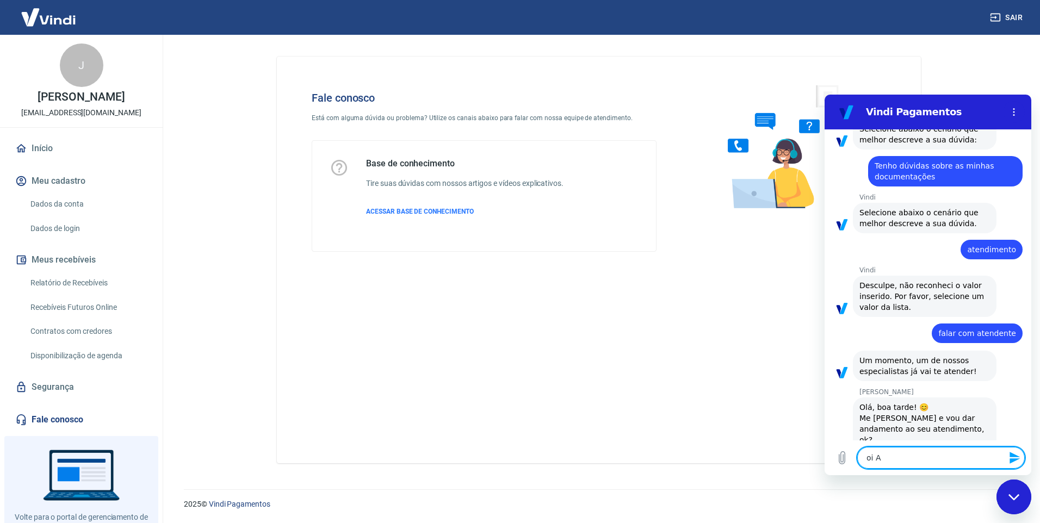
type textarea "oi An"
type textarea "x"
type textarea "oi And"
type textarea "x"
type textarea "oi Andr"
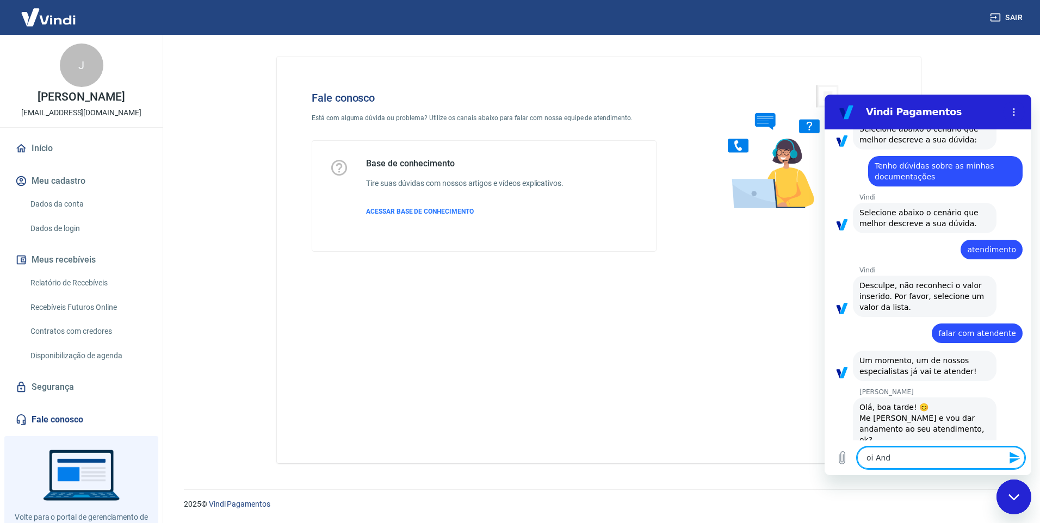
type textarea "x"
type textarea "oi [PERSON_NAME]"
type textarea "x"
type textarea "oi Andres"
type textarea "x"
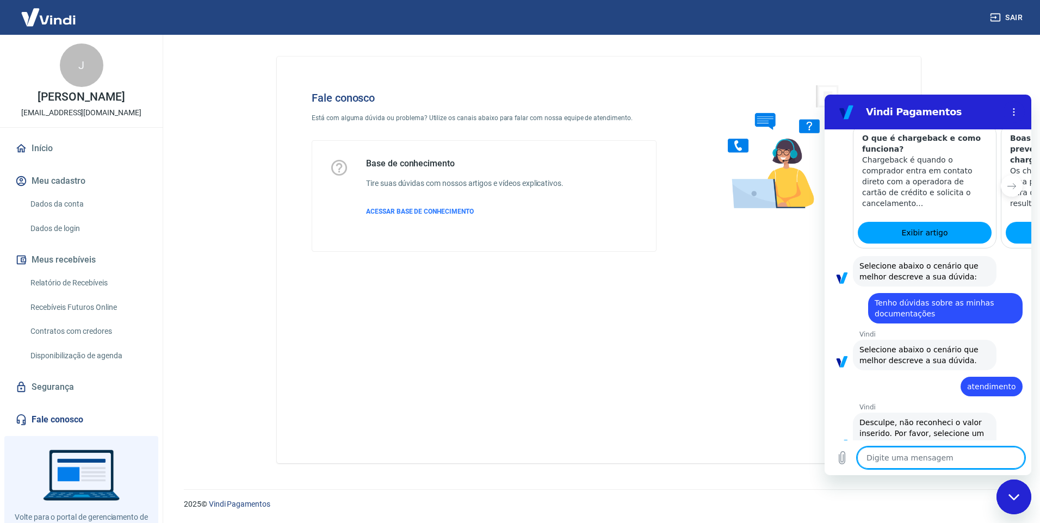
scroll to position [1316, 0]
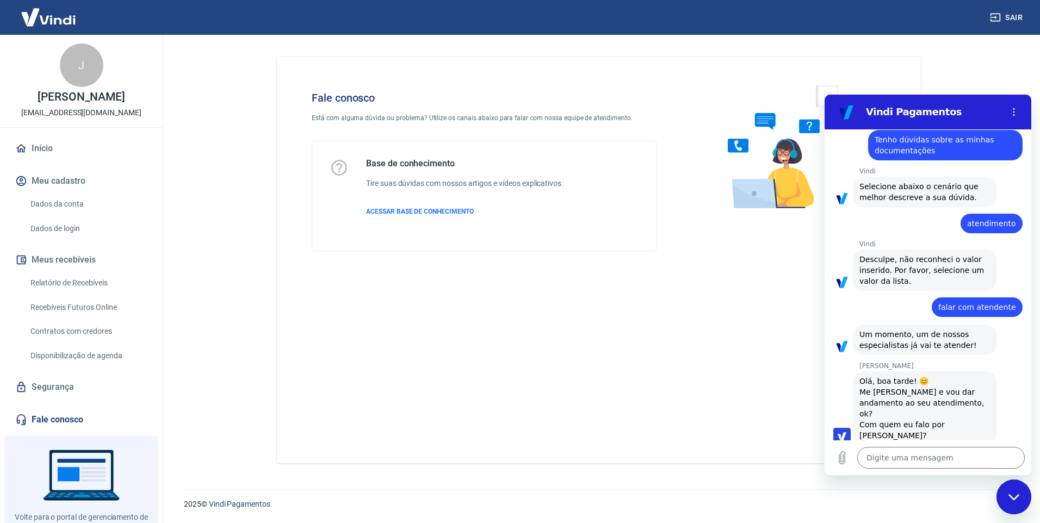
click at [966, 456] on span "oi Andressa me chamo Natália" at bounding box center [958, 461] width 116 height 11
drag, startPoint x: 966, startPoint y: 414, endPoint x: 1266, endPoint y: 414, distance: 299.7
click at [1031, 414] on html "Vindi Pagamentos 17:21 diz: boa tarde Enviado · 17:21 [PERSON_NAME] diz: [PERSO…" at bounding box center [928, 285] width 207 height 381
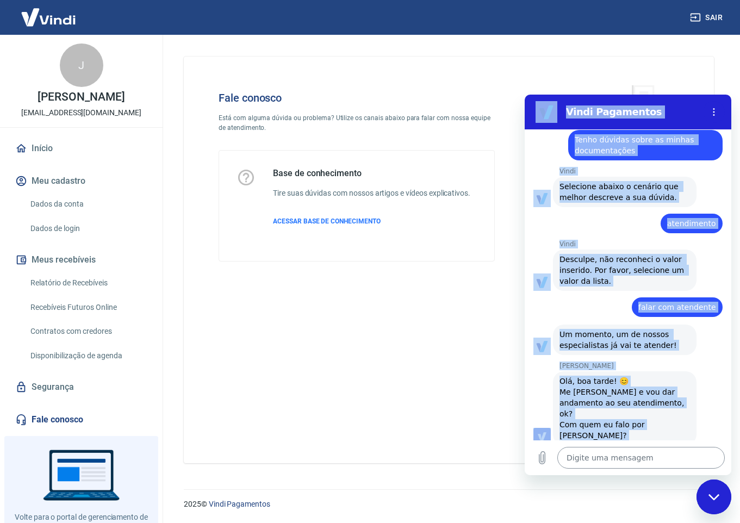
click at [669, 464] on textarea at bounding box center [642, 458] width 168 height 22
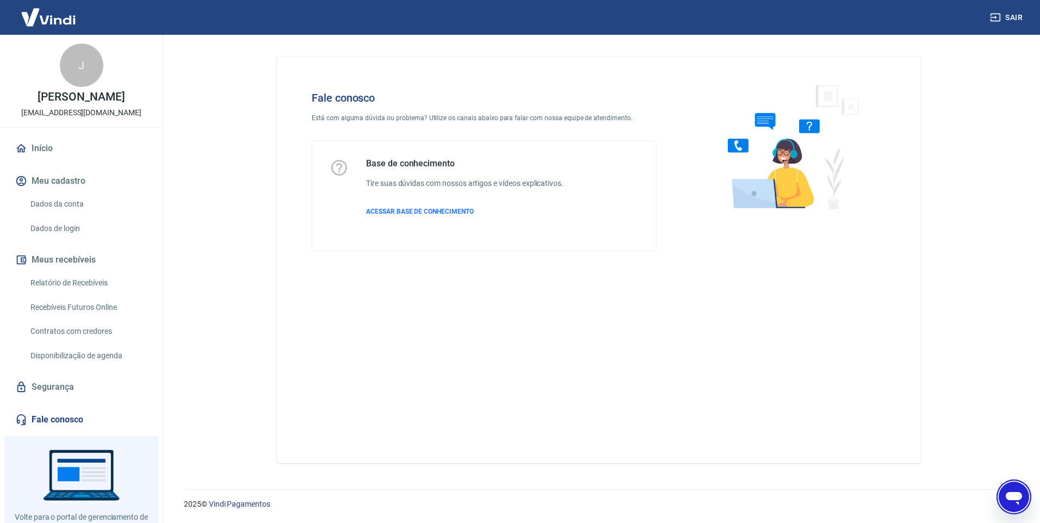
click at [1011, 501] on icon "Abrir janela de mensagens" at bounding box center [1014, 497] width 20 height 20
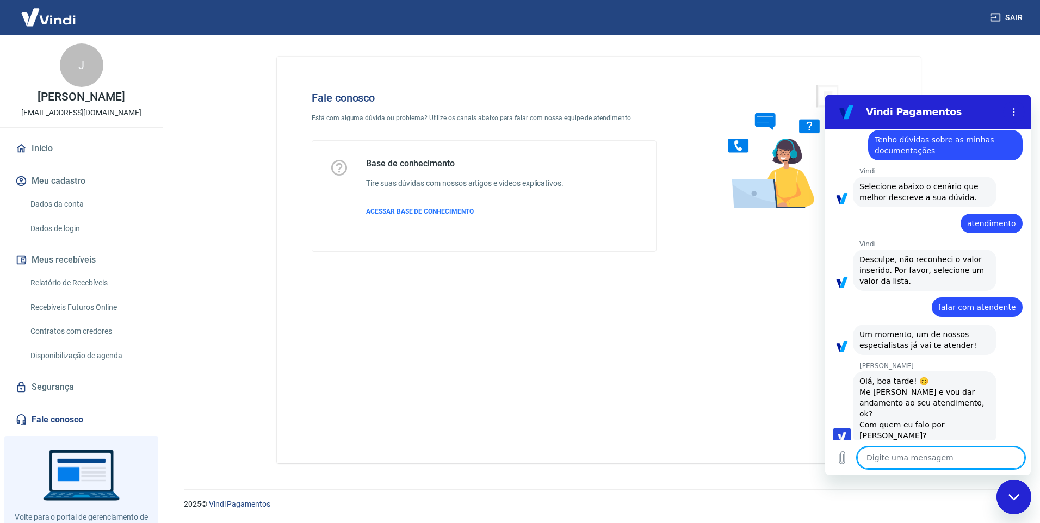
scroll to position [0, 0]
click at [922, 449] on textarea at bounding box center [941, 458] width 168 height 22
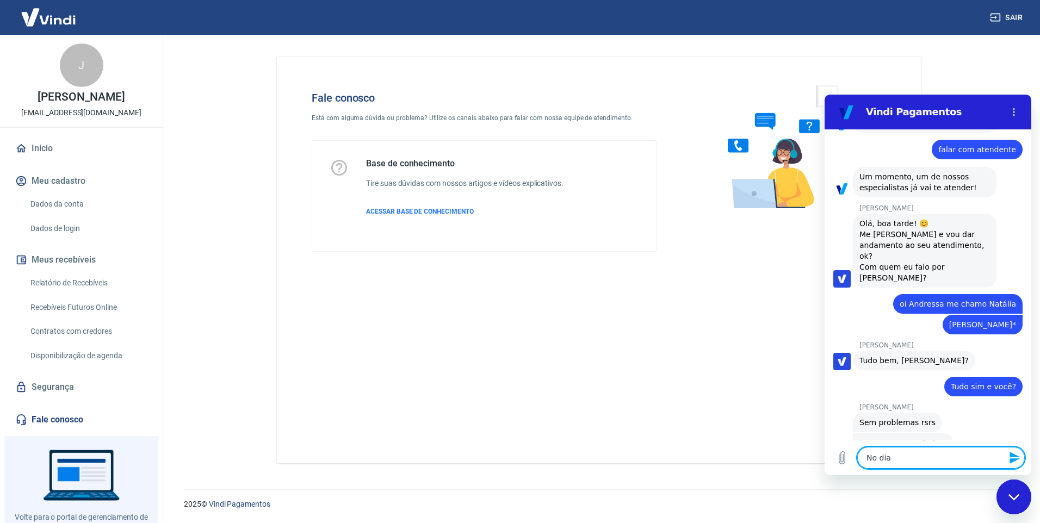
scroll to position [1476, 0]
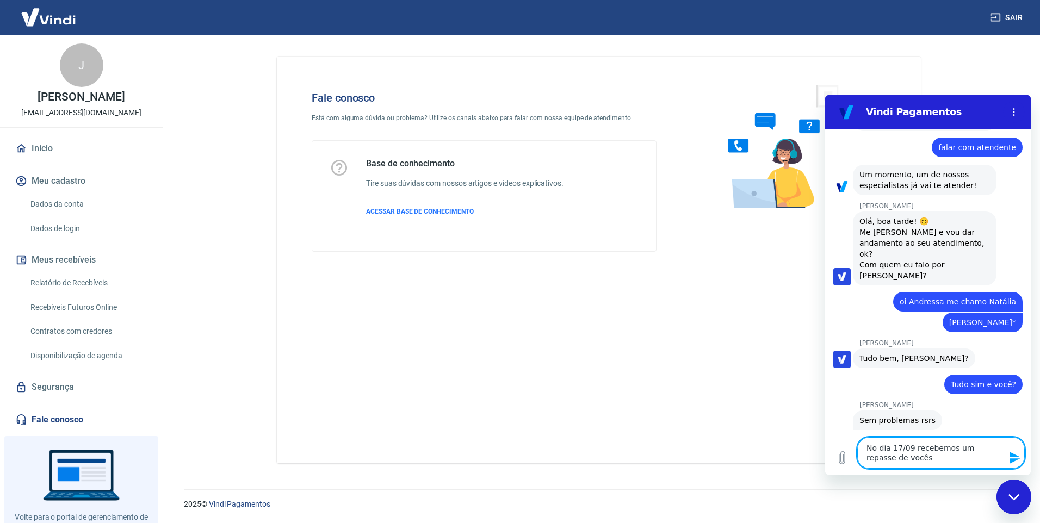
click at [957, 450] on textarea "No dia 17/09 recebemos um repasse de vocês" at bounding box center [941, 453] width 168 height 32
click at [997, 443] on textarea "No dia 17/09 recebemos alguns repasse de vocês" at bounding box center [941, 453] width 168 height 32
click at [1002, 448] on textarea "No dia 17/09 recebemos alguns repasse de vocês" at bounding box center [941, 453] width 168 height 32
click at [940, 457] on textarea "No dia 17/09 recebemos alguns repasses de vocês" at bounding box center [941, 453] width 168 height 32
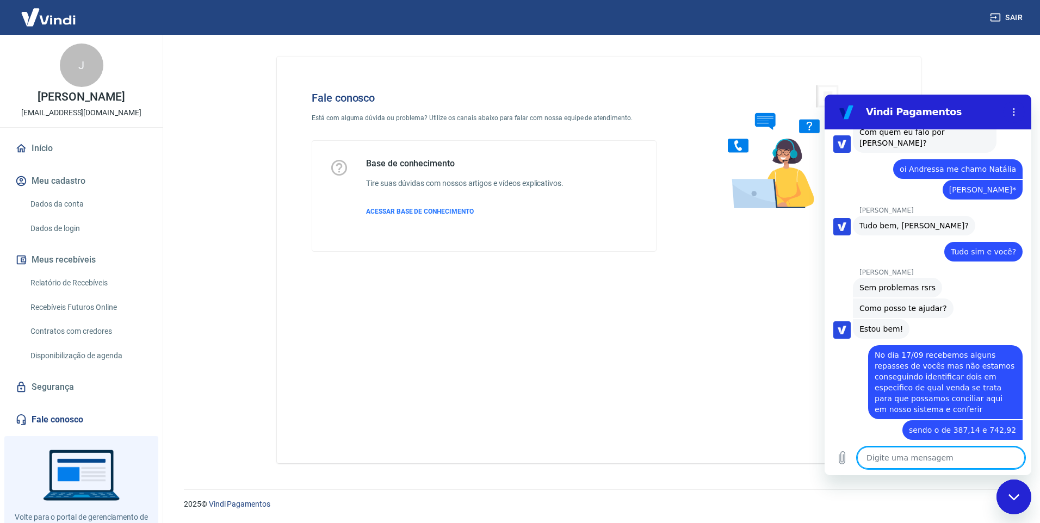
scroll to position [1655, 0]
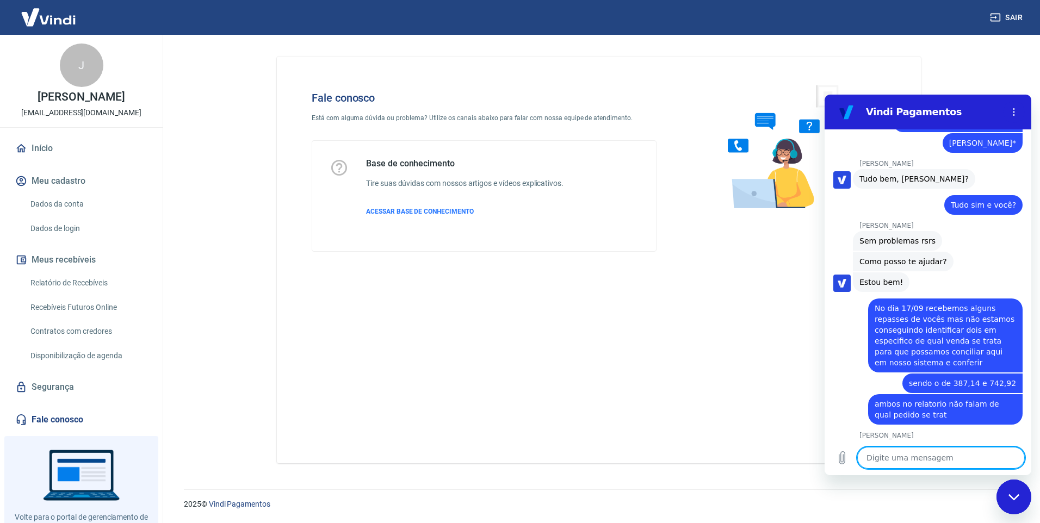
click at [899, 459] on textarea at bounding box center [941, 458] width 168 height 22
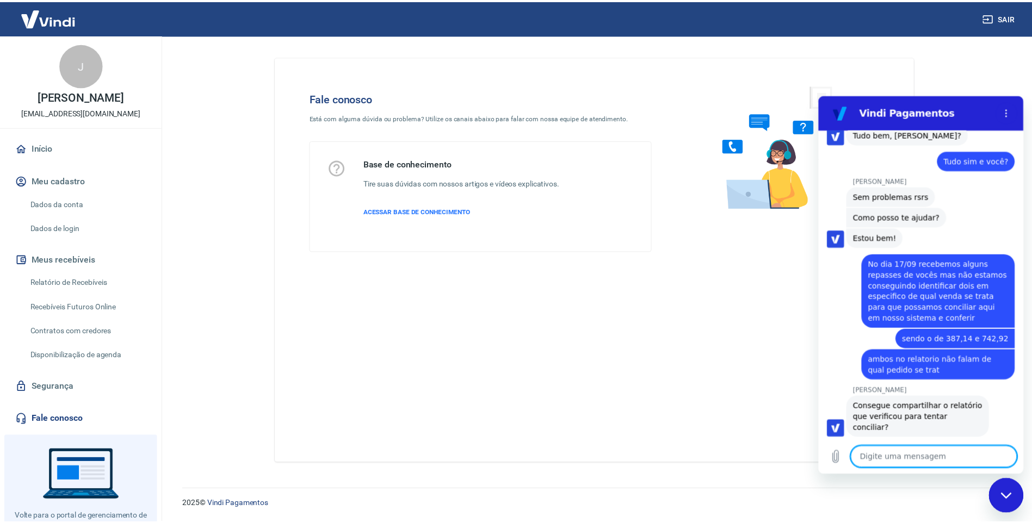
scroll to position [1702, 0]
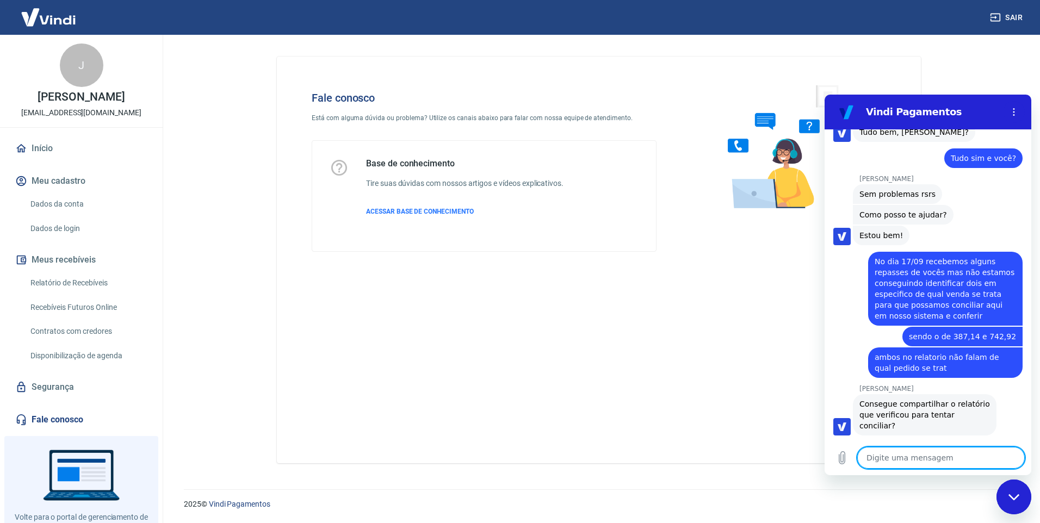
click at [59, 148] on link "Início" at bounding box center [81, 149] width 137 height 24
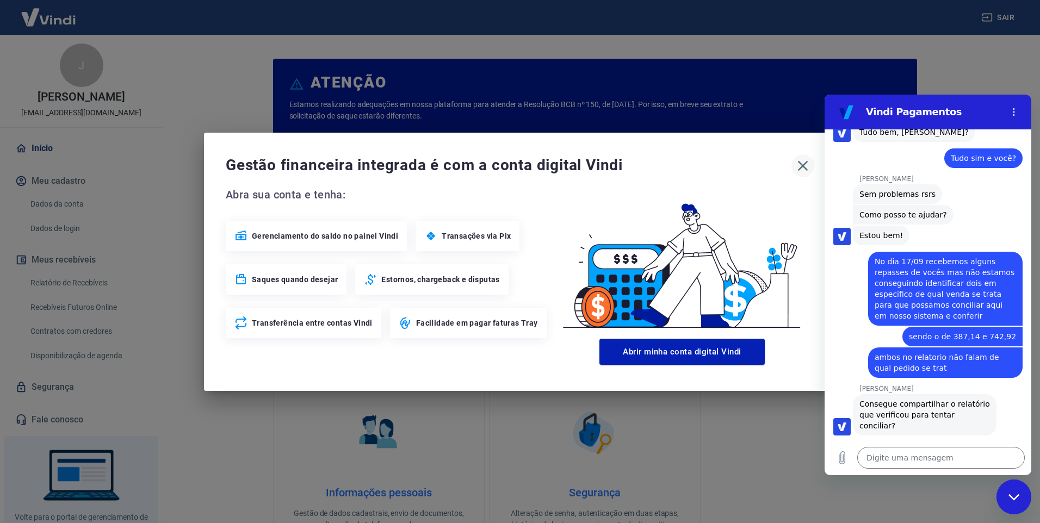
click at [805, 168] on icon "button" at bounding box center [803, 165] width 10 height 10
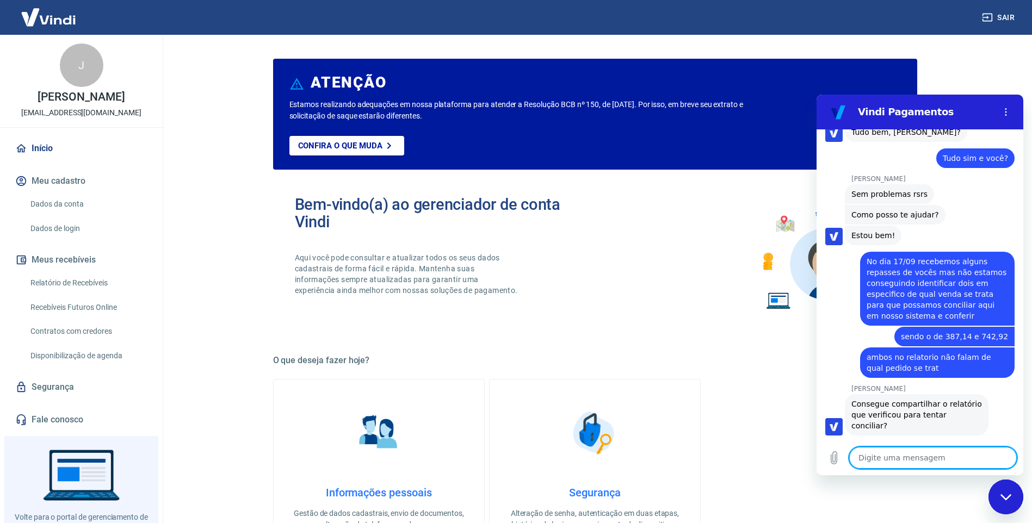
click at [920, 460] on textarea at bounding box center [933, 458] width 168 height 22
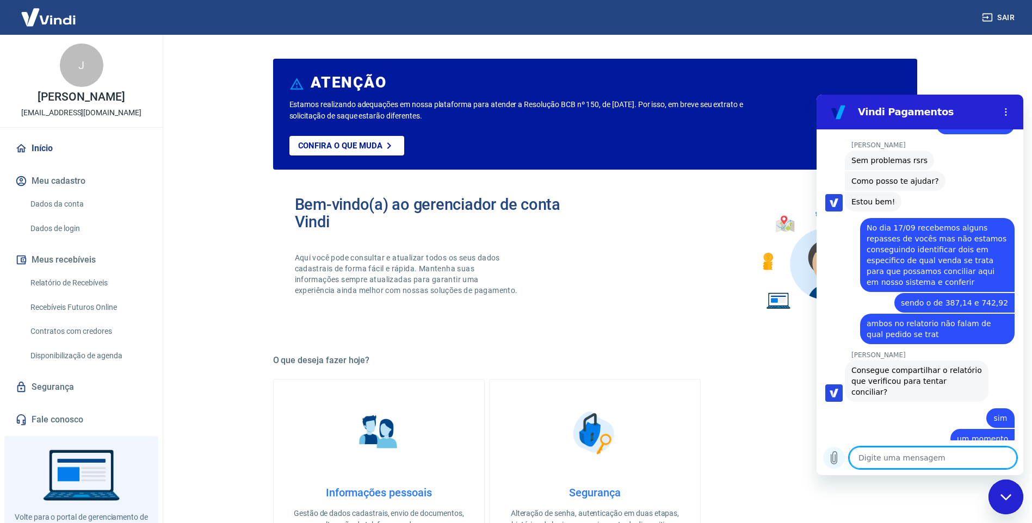
scroll to position [1738, 0]
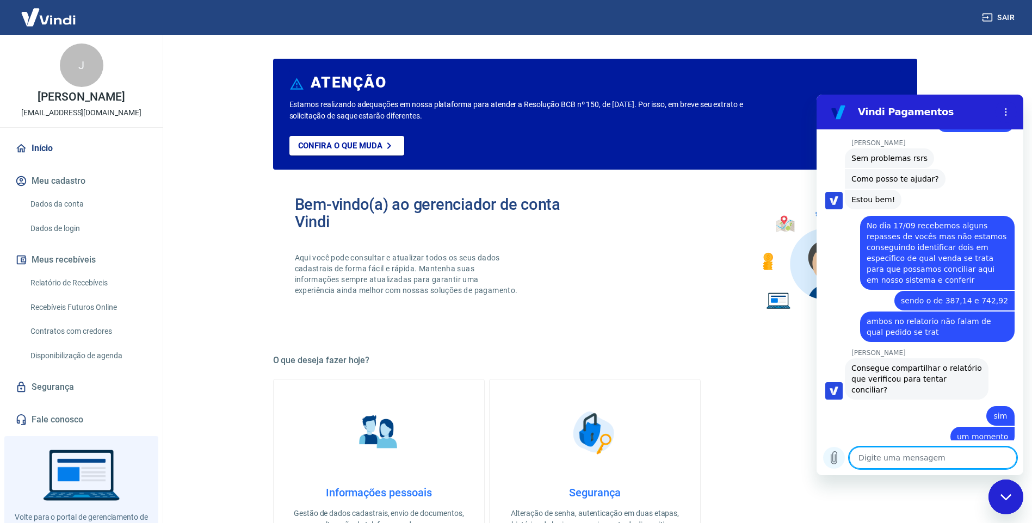
click at [839, 456] on icon "Carregar arquivo" at bounding box center [833, 457] width 13 height 13
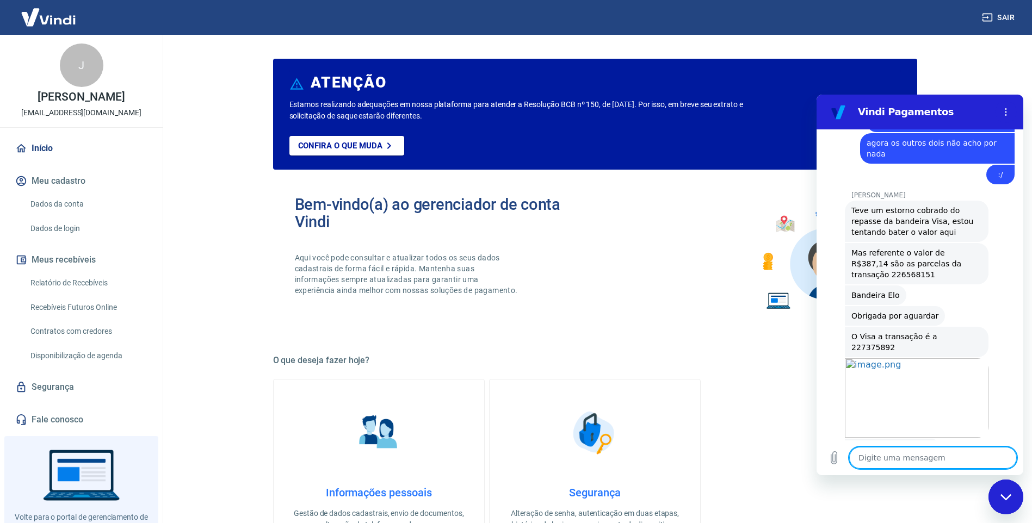
scroll to position [2384, 0]
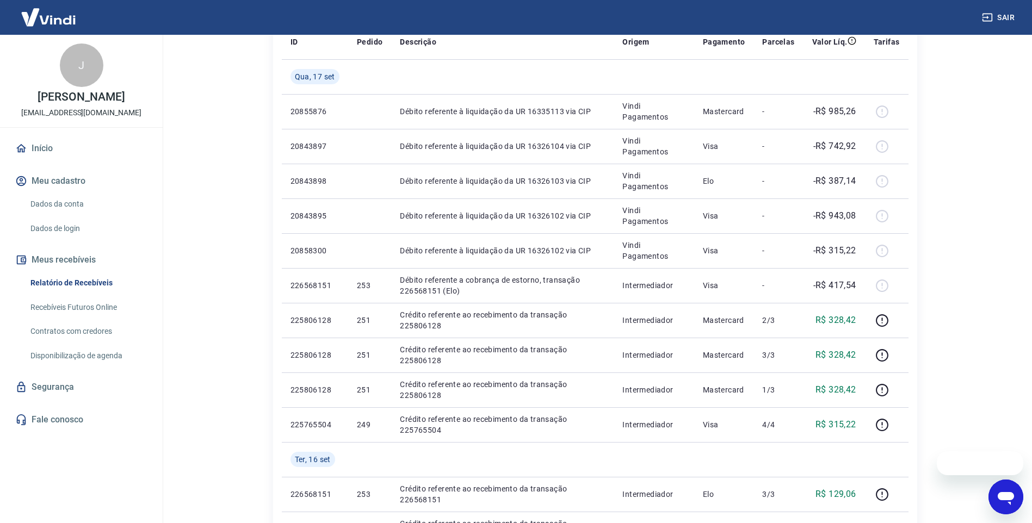
scroll to position [109, 0]
